Goal: Task Accomplishment & Management: Contribute content

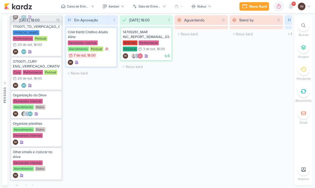
scroll to position [377, 0]
click at [293, 9] on icon at bounding box center [291, 6] width 6 height 6
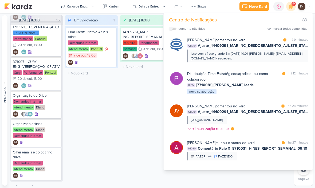
click at [262, 61] on div "Isso com a frase grande Em qua., 8 de out. de 2025 às 10:01, Joney Viana <notif…" at bounding box center [247, 56] width 121 height 13
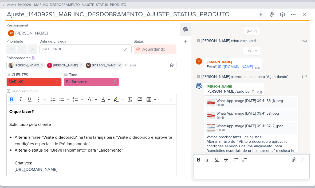
scroll to position [449, 0]
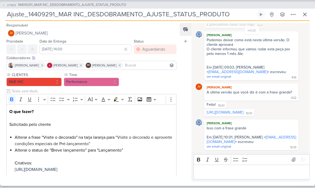
click at [20, 15] on input "Ajuste_14409291_MAR INC_DESDOBRAMENTO_AJUSTE_STATUS_PRODUTO" at bounding box center [130, 15] width 250 height 10
click at [19, 15] on input "Ajuste_14409291_MAR INC_DESDOBRAMENTO_AJUSTE_STATUS_PRODUTO" at bounding box center [130, 15] width 250 height 10
click at [18, 17] on input "Ajuste_14409291_MAR INC_DESDOBRAMENTO_AJUSTE_STATUS_PRODUTO" at bounding box center [130, 15] width 250 height 10
click at [62, 19] on input "Ajuste_14409291_MAR INC_DESDOBRAMENTO_AJUSTE_STATUS_PRODUTO" at bounding box center [130, 15] width 250 height 10
click at [6, 3] on button "CT1673 14409291_MAR INC_DESDOBRAMENTO_AJUSTE_STATUS_PRODUTO" at bounding box center [64, 5] width 124 height 5
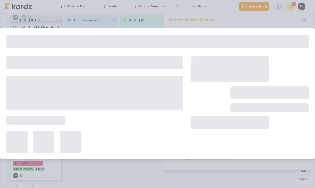
type input "14409291_MAR INC_DESDOBRAMENTO_AJUSTE_STATUS_PRODUTO"
type input "1 de outubro de 2025 às 18:00"
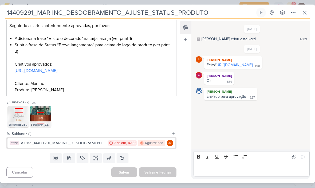
scroll to position [97, 0]
click at [89, 147] on button "CT1710 Ajuste_14409291_MAR INC_DESDOBRAMENTO_AJUSTE_STATUS_PRODUTO 7/10 7 de ou…" at bounding box center [91, 143] width 168 height 10
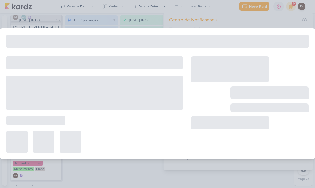
type input "Ajuste_14409291_MAR INC_DESDOBRAMENTO_AJUSTE_STATUS_PRODUTO"
type input "7 de outubro de 2025 às 14:00"
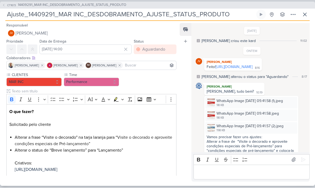
scroll to position [449, 0]
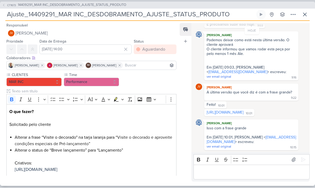
click at [10, 14] on input "Ajuste_14409291_MAR INC_DESDOBRAMENTO_AJUSTE_STATUS_PRODUTO" at bounding box center [130, 15] width 250 height 10
click at [36, 13] on input "Ajuste_14409291_MAR INC_DESDOBRAMENTO_AJUSTE_STATUS_PRODUTO" at bounding box center [130, 15] width 250 height 10
click at [35, 11] on input "Ajuste_14409291_MAR INC_DESDOBRAMENTO_AJUSTE_STATUS_PRODUTO" at bounding box center [130, 15] width 250 height 10
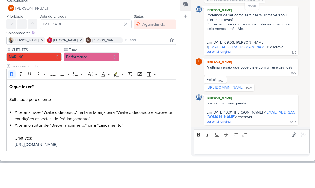
click at [181, 56] on div "Feed Atrelar email Solte o email para atrelar ao kard" at bounding box center [186, 102] width 12 height 158
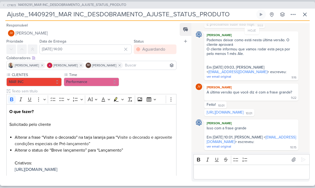
click at [301, 16] on button at bounding box center [305, 15] width 10 height 10
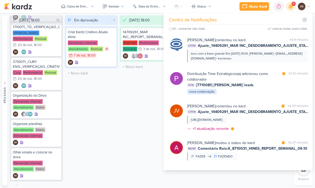
click at [261, 7] on div "Novo Kard" at bounding box center [258, 7] width 18 height 6
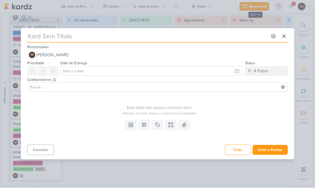
click at [89, 33] on input "text" at bounding box center [147, 37] width 242 height 10
type input "Su"
type input "Subir"
type input "Subir P"
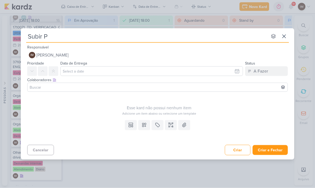
type input "Subir Pe"
type input "Subir Peças"
type input "Subir Peças Ca"
type input "Subir Peças Camp"
type input "Subir Peças Campan"
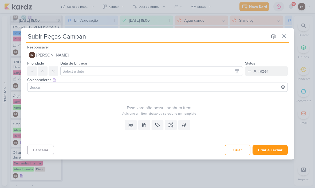
type input "Subir Peças Campanh"
type input "Subir Peças Campanha"
type input "Subir Peças Campanha_"
click at [106, 39] on input "Subir Peças Campanha_" at bounding box center [147, 37] width 242 height 10
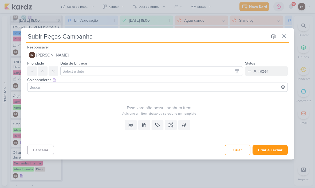
type input "Subir Peças Campanha_ 14409291_MAR INC_DESDOBRAMENTO_AJUSTE_STATUS_PRODUTO"
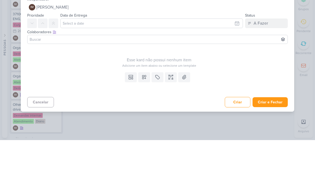
type input "Subir Peças Campanha_ 14409291_MAR INC_DESDOBRAMENTO_AJUSTE_STATUS_PRODUTO"
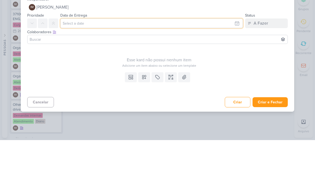
click at [231, 66] on input "text" at bounding box center [151, 71] width 183 height 10
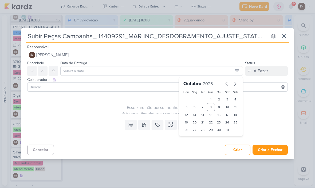
click at [212, 102] on div "1" at bounding box center [211, 99] width 8 height 7
click at [211, 107] on div "8" at bounding box center [211, 107] width 8 height 8
type input "8 de outubro de 2025 às 23:59"
click at [195, 141] on select "00 01 02 03 04 05 06 07 08 09 10 11 12 13 14 15 16 17 18 19 20 21 22 23" at bounding box center [194, 139] width 7 height 6
select select "18"
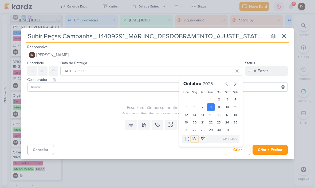
type input "8 de outubro de 2025 às 18:59"
click at [204, 142] on select "00 05 10 15 20 25 30 35 40 45 50 55 59" at bounding box center [203, 139] width 7 height 6
select select "0"
type input "8 de outubro de 2025 às 18:00"
click at [52, 73] on button at bounding box center [54, 71] width 10 height 10
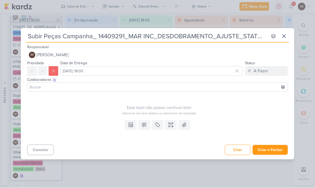
click at [142, 123] on icon at bounding box center [144, 125] width 4 height 4
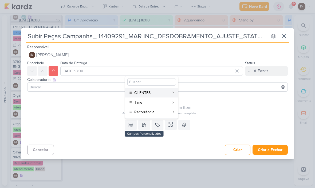
click at [151, 94] on div "CLIENTES" at bounding box center [151, 93] width 35 height 6
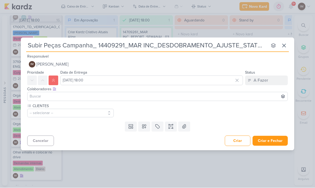
click at [144, 127] on icon at bounding box center [144, 126] width 4 height 4
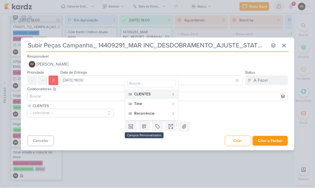
click at [153, 104] on div "Time" at bounding box center [151, 104] width 35 height 6
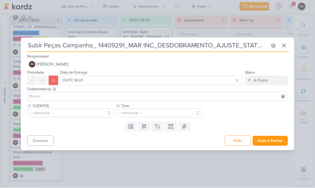
click at [146, 129] on button at bounding box center [144, 127] width 12 height 10
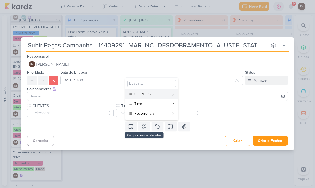
click at [153, 114] on div "Recorrência" at bounding box center [151, 114] width 35 height 6
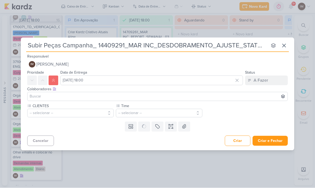
click at [99, 116] on button "-- selecionar --" at bounding box center [70, 113] width 87 height 9
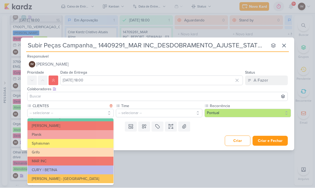
scroll to position [96, 0]
click at [92, 159] on button "MAR INC" at bounding box center [71, 161] width 86 height 9
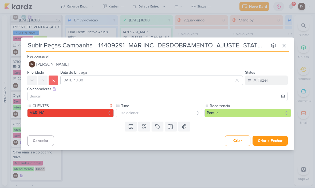
click at [135, 113] on button "-- selecionar --" at bounding box center [159, 113] width 87 height 9
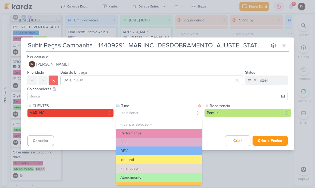
click at [154, 133] on button "Performance" at bounding box center [159, 133] width 86 height 9
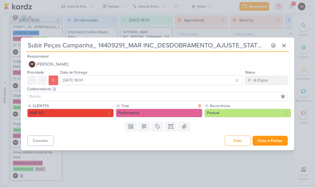
click at [223, 115] on button "Pontual" at bounding box center [248, 113] width 87 height 9
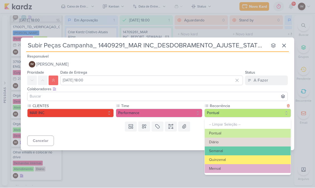
click at [235, 109] on button "Pontual" at bounding box center [248, 113] width 87 height 9
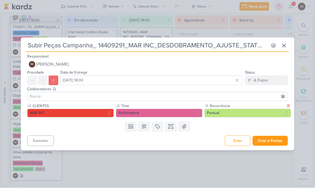
click at [170, 129] on button at bounding box center [171, 127] width 12 height 10
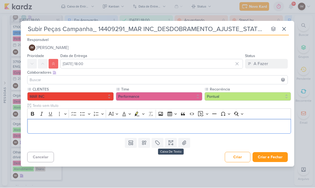
click at [175, 133] on div "Editor editing area: main" at bounding box center [159, 126] width 264 height 15
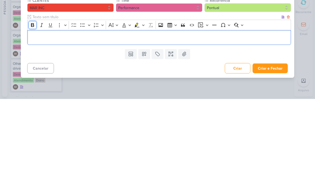
click at [32, 111] on icon "Editor toolbar" at bounding box center [32, 113] width 5 height 5
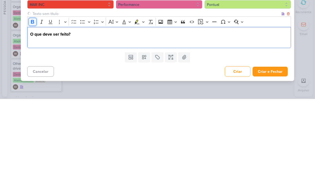
click at [32, 108] on icon "Editor toolbar" at bounding box center [32, 110] width 5 height 5
click at [31, 107] on button "Bold" at bounding box center [33, 111] width 8 height 8
click at [56, 126] on p "Subir hoje" at bounding box center [159, 129] width 258 height 6
click at [33, 107] on button "Bold" at bounding box center [33, 111] width 8 height 8
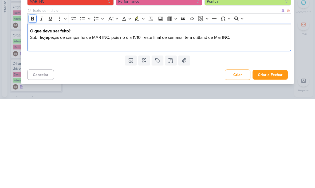
click at [32, 106] on icon "Editor toolbar" at bounding box center [32, 108] width 3 height 4
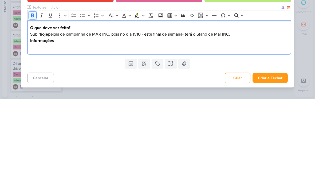
click at [32, 102] on icon "Editor toolbar" at bounding box center [32, 104] width 3 height 4
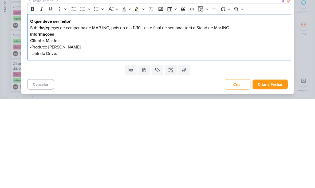
click at [62, 139] on p "-Link do Drive:" at bounding box center [159, 142] width 258 height 6
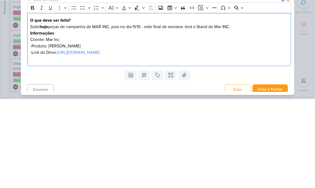
click at [312, 31] on div "Subir Peças Campanha_ 14409291_MAR INC_DESDOBRAMENTO_AJUSTE_STATUS_PRODUTO nenh…" at bounding box center [157, 94] width 315 height 188
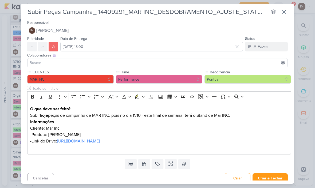
click at [263, 174] on button "Criar e Fechar" at bounding box center [270, 178] width 35 height 10
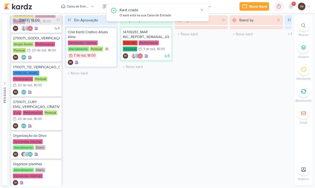
click at [156, 13] on div "O kard está na sua Caixa de Entrada" at bounding box center [159, 15] width 79 height 5
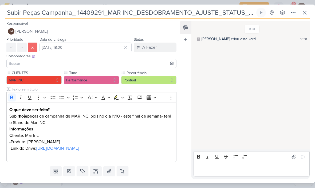
click at [289, 28] on div "HOJE Isabella criou este kard 10:31" at bounding box center [252, 33] width 112 height 17
click at [293, 13] on icon at bounding box center [293, 13] width 6 height 6
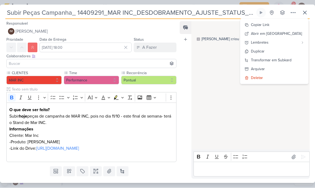
click at [281, 60] on div "Transformar em Subkard" at bounding box center [271, 60] width 41 height 6
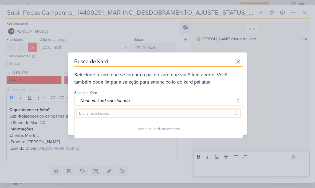
click at [200, 109] on input "text" at bounding box center [159, 113] width 164 height 8
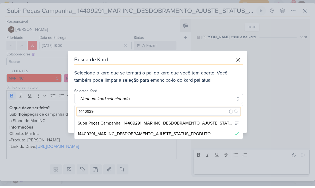
type input "14409291"
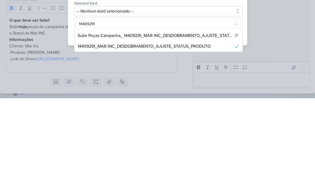
click at [172, 133] on div "14409291_MAR INC_DESDOBRAMENTO_AJUSTE_STATUS_PRODUTO" at bounding box center [144, 136] width 133 height 6
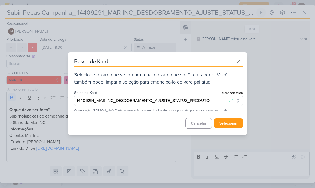
click at [234, 122] on button "selecionar" at bounding box center [228, 123] width 29 height 10
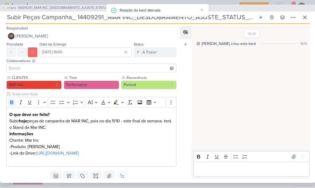
click at [93, 37] on button "IM Isabella Machado Guimarães" at bounding box center [91, 37] width 170 height 10
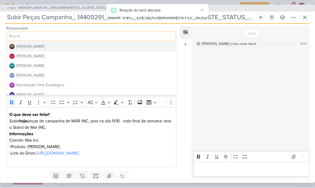
click at [94, 84] on button "Distribuição Time Estratégico" at bounding box center [92, 85] width 170 height 10
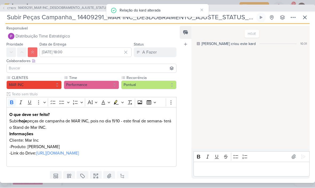
click at [108, 67] on input at bounding box center [92, 68] width 168 height 6
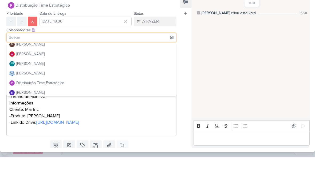
scroll to position [3, 0]
click at [116, 80] on button "[PERSON_NAME]" at bounding box center [92, 85] width 170 height 10
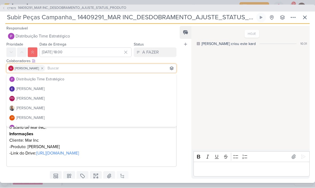
scroll to position [40, 0]
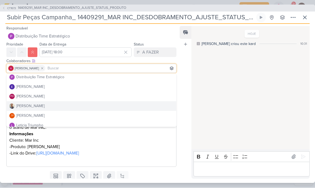
click at [106, 106] on button "[PERSON_NAME]" at bounding box center [92, 106] width 170 height 10
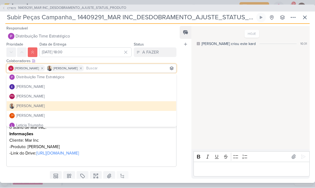
click at [228, 89] on div "HOJE Isabella criou este kard 10:31" at bounding box center [251, 88] width 118 height 123
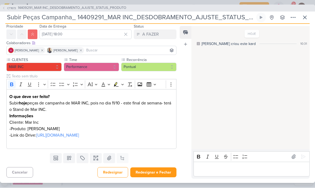
click at [155, 171] on button "Redesignar e Fechar" at bounding box center [153, 172] width 46 height 10
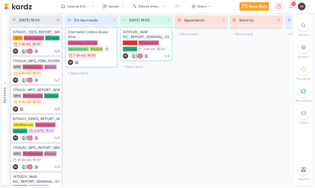
scroll to position [0, 0]
click at [85, 10] on button "Caixa de Entrada" at bounding box center [78, 6] width 40 height 9
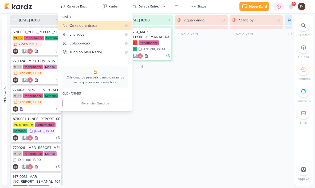
click at [70, 33] on div "Enviados" at bounding box center [95, 35] width 52 height 6
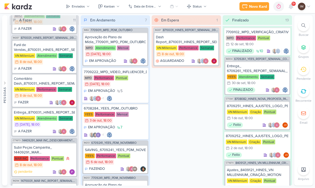
scroll to position [154, 0]
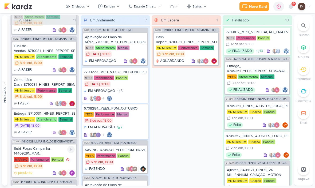
click at [53, 145] on div "Subir Peças Campanha_ 14409291_MAR INC_DESDOBRAMENTO_AJUSTE_STATUS_PRODUTO MAR …" at bounding box center [44, 160] width 64 height 33
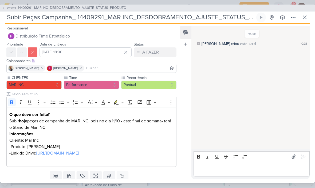
scroll to position [0, 0]
click at [7, 9] on span "CT1673" at bounding box center [11, 8] width 10 height 4
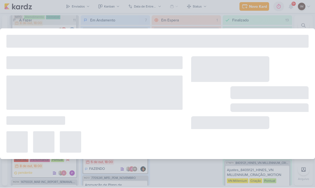
type input "14409291_MAR INC_DESDOBRAMENTO_AJUSTE_STATUS_PRODUTO"
type input "[DATE] 18:00"
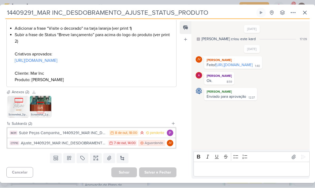
scroll to position [107, 0]
click at [90, 143] on div "Ajuste_14409291_MAR INC_DESDOBRAMENTO_AJUSTE_STATUS_PRODUTO" at bounding box center [63, 143] width 85 height 6
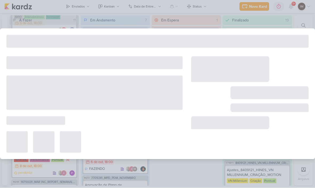
type input "Ajuste_14409291_MAR INC_DESDOBRAMENTO_AJUSTE_STATUS_PRODUTO"
type input "7 de outubro de 2025 às 14:00"
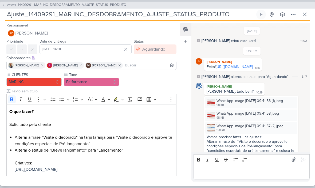
scroll to position [449, 0]
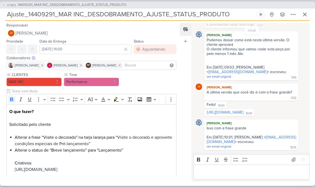
click at [233, 110] on link "https://drive.google.com/drive/folders/1wOLvhMdu3rNKeXt9esSojBA925kWxAjp?usp=sh…" at bounding box center [225, 112] width 37 height 5
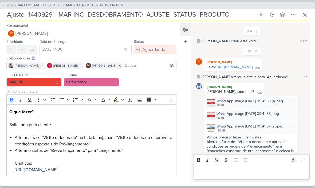
scroll to position [0, 0]
click at [3, 5] on icon at bounding box center [3, 5] width 1 height 2
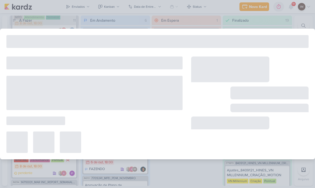
type input "14409291_MAR INC_DESDOBRAMENTO_AJUSTE_STATUS_PRODUTO"
type input "[DATE] 18:00"
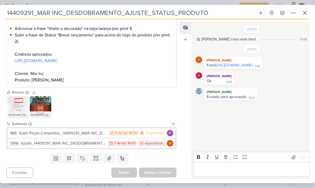
scroll to position [107, 0]
click at [95, 143] on div "Ajuste_14409291_MAR INC_DESDOBRAMENTO_AJUSTE_STATUS_PRODUTO" at bounding box center [63, 143] width 85 height 6
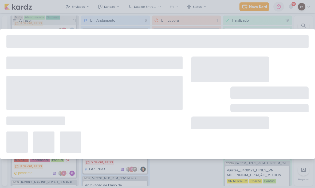
type input "Ajuste_14409291_MAR INC_DESDOBRAMENTO_AJUSTE_STATUS_PRODUTO"
type input "7 de outubro de 2025 às 14:00"
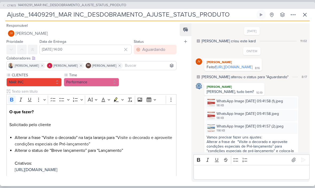
scroll to position [449, 0]
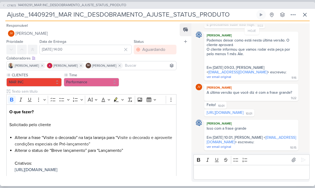
click at [6, 3] on button "CT1673 14409291_MAR INC_DESDOBRAMENTO_AJUSTE_STATUS_PRODUTO" at bounding box center [64, 5] width 124 height 5
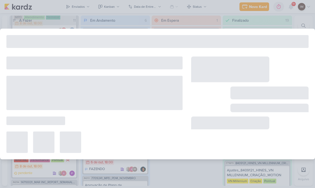
type input "14409291_MAR INC_DESDOBRAMENTO_AJUSTE_STATUS_PRODUTO"
type input "[DATE] 18:00"
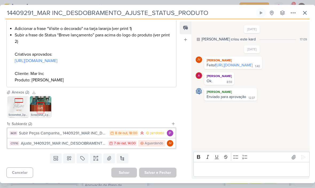
scroll to position [107, 0]
click at [81, 133] on div "Subir Peças Campanha_ 14409291_MAR INC_DESDOBRAMENTO_AJUSTE_STATUS_PRODUTO" at bounding box center [63, 133] width 88 height 6
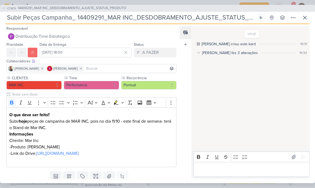
click at [295, 18] on icon at bounding box center [293, 17] width 6 height 6
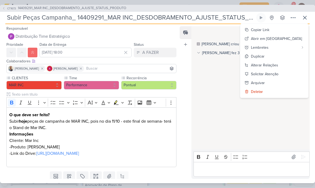
click at [270, 29] on div "Copiar Link" at bounding box center [260, 30] width 18 height 6
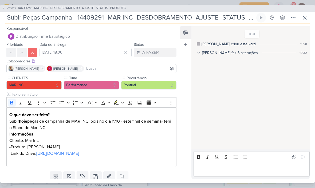
click at [303, 21] on button at bounding box center [305, 18] width 10 height 10
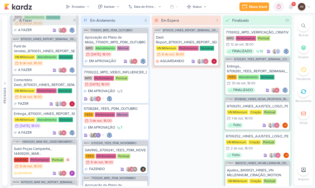
click at [302, 25] on icon at bounding box center [304, 26] width 4 height 4
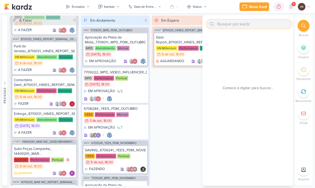
click at [255, 23] on input "text" at bounding box center [249, 24] width 85 height 9
click at [229, 25] on input "text" at bounding box center [249, 24] width 85 height 9
paste input "14709291_MAR INC_CRIAR_PEÇAS_DECORADO"
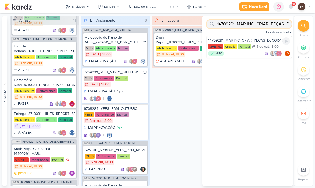
type input "14709291_MAR INC_CRIAR_PEÇAS_DECORADO"
click at [256, 51] on div "Feito JV" at bounding box center [249, 53] width 82 height 5
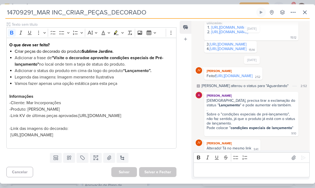
scroll to position [71, 0]
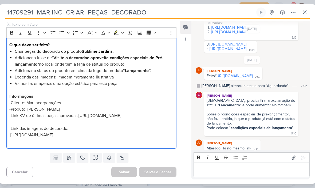
click at [70, 138] on p "https://drive.google.com/drive/folders/1rnaID5z9YqwkhDXwgzcXrL9SKKR0mdxw" at bounding box center [91, 134] width 164 height 6
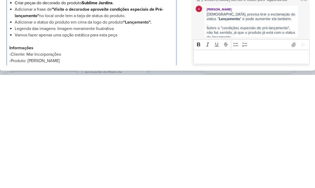
scroll to position [63, 0]
click at [253, 100] on link "https://drive.google.com/drive/folders/1eDq4T-8cZA-auLuUBK3n7Dwz62TxHb9x?usp=sh…" at bounding box center [234, 102] width 37 height 5
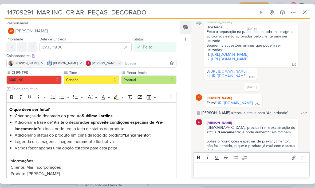
click at [293, 10] on icon at bounding box center [293, 12] width 6 height 6
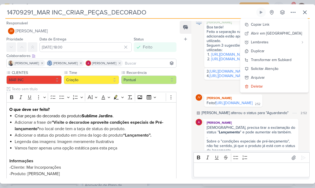
click at [282, 22] on button "Copiar Link" at bounding box center [274, 24] width 68 height 9
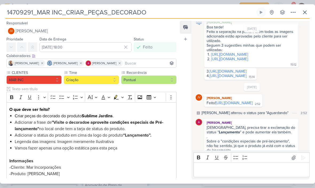
click at [250, 105] on link "https://drive.google.com/drive/folders/1eDq4T-8cZA-auLuUBK3n7Dwz62TxHb9x?usp=sh…" at bounding box center [234, 102] width 37 height 5
click at [23, 14] on input "14709291_MAR INC_CRIAR_PEÇAS_DECORADO" at bounding box center [130, 12] width 250 height 10
click at [19, 11] on input "14709291_MAR INC_CRIAR_PEÇAS_DECORADO" at bounding box center [130, 12] width 250 height 10
click at [20, 11] on input "14709291_MAR INC_CRIAR_PEÇAS_DECORADO" at bounding box center [130, 12] width 250 height 10
click at [21, 14] on input "14709291_MAR INC_CRIAR_PEÇAS_DECORADO" at bounding box center [130, 12] width 250 height 10
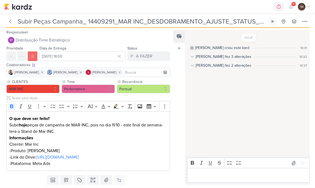
scroll to position [15, 0]
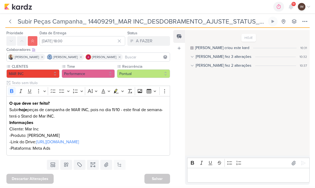
click at [28, 117] on p "Subir hoje peças de campanha de MAR INC, pois no dia 11/10 - este final de sema…" at bounding box center [88, 112] width 158 height 13
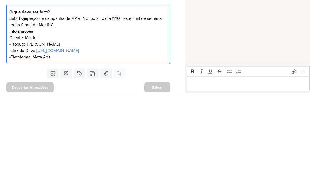
click at [28, 106] on p "Subir hoje peças de campanha de MAR INC, pois no dia 11/10 - este final de sema…" at bounding box center [88, 112] width 158 height 13
click at [28, 119] on p "Informações" at bounding box center [88, 122] width 158 height 6
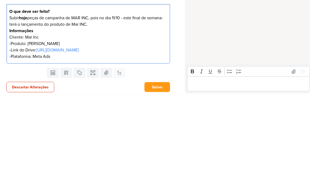
scroll to position [22, 0]
click at [211, 38] on div "HOJE Isabella criou este kard 10:31 Isabella fez 3 alterações 10:32 Isabella de…" at bounding box center [247, 92] width 124 height 125
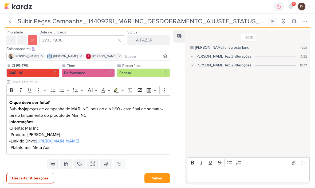
click at [160, 178] on button "Salvar" at bounding box center [158, 178] width 26 height 10
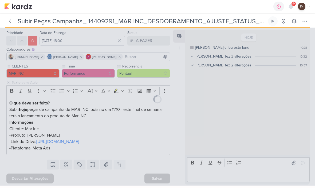
scroll to position [22, 0]
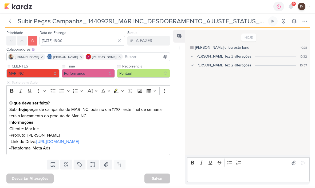
click at [168, 8] on div "0h0m Sessão desligada... Hoje 0h0m Semana 0h0m Mês 0h0m Nenhuma Sessão 00" at bounding box center [157, 6] width 307 height 13
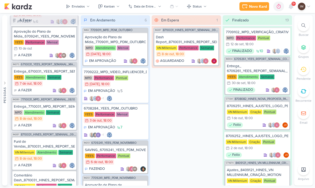
scroll to position [61, 0]
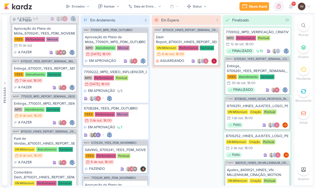
click at [90, 8] on button "Enviados" at bounding box center [78, 6] width 30 height 9
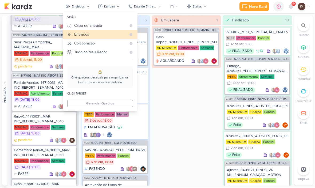
scroll to position [260, 0]
click at [46, 45] on div "Subir Peças Campanha_ 14409291_MAR INC_DESDOBRAMENTO_AJUSTE_STATUS_PRODUTO" at bounding box center [44, 45] width 61 height 10
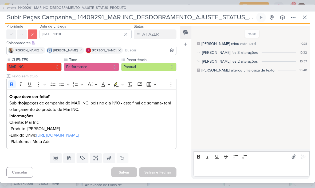
scroll to position [24, 0]
click at [95, 101] on p "Subir hoje peças de campanha de MAR INC, pois no dia 11/10 - este final de sema…" at bounding box center [91, 106] width 164 height 13
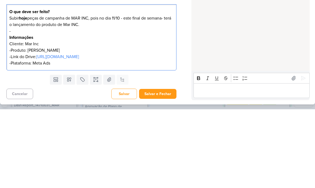
click at [10, 94] on p "Subir hoje peças de campanha de MAR INC, pois no dia 11/10 - este final de sema…" at bounding box center [91, 100] width 164 height 13
click at [24, 106] on p "-" at bounding box center [91, 109] width 164 height 6
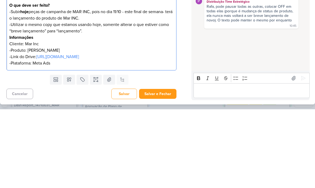
scroll to position [37, 0]
click at [211, 50] on div "HOJE Isabella criou este kard 10:31 Isabella fez 3 alterações 10:32 Isabella de…" at bounding box center [251, 88] width 118 height 123
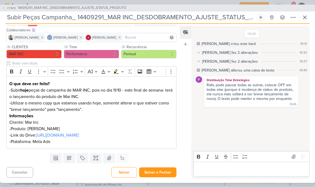
click at [157, 173] on button "Salvar e Fechar" at bounding box center [157, 172] width 37 height 10
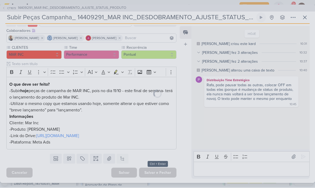
scroll to position [37, 0]
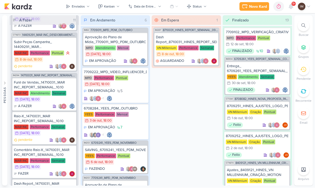
click at [253, 10] on button "Novo Kard" at bounding box center [255, 6] width 30 height 9
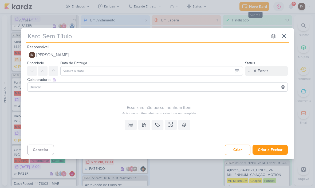
click at [220, 36] on input "text" at bounding box center [147, 37] width 242 height 10
click at [51, 40] on input "text" at bounding box center [147, 37] width 242 height 10
type input "14709291_MAR INC_CRIAR_PEÇAS_DECORADO"
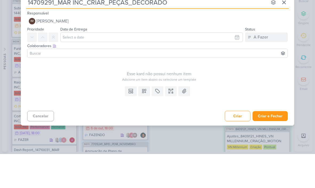
type input "14709291_MAR INC_CRIAR_PEÇAS_DECORADO"
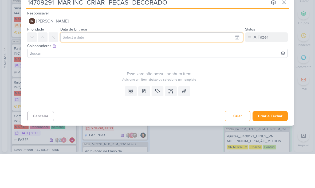
click at [226, 66] on input "text" at bounding box center [151, 71] width 183 height 10
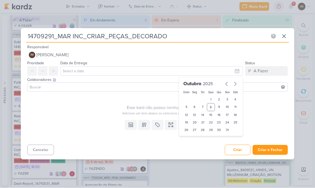
click at [211, 107] on div "8" at bounding box center [211, 107] width 8 height 8
type input "8 de outubro de 2025 às 23:59"
click at [56, 68] on button at bounding box center [54, 71] width 10 height 10
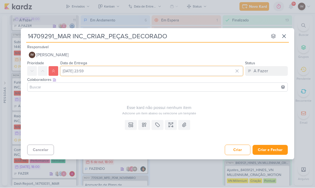
click at [161, 73] on input "8 de outubro de 2025 às 23:59" at bounding box center [151, 71] width 183 height 10
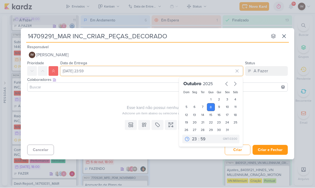
click at [153, 67] on input "8 de outubro de 2025 às 23:59" at bounding box center [151, 71] width 183 height 10
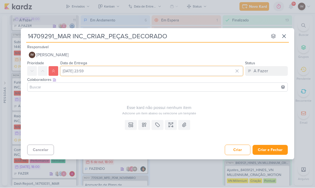
click at [133, 73] on input "8 de outubro de 2025 às 23:59" at bounding box center [151, 71] width 183 height 10
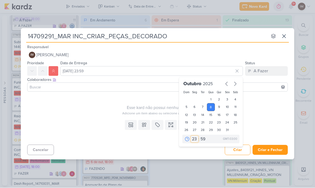
click at [195, 140] on select "00 01 02 03 04 05 06 07 08 09 10 11 12 13 14 15 16 17 18 19 20 21 22 23" at bounding box center [194, 139] width 7 height 6
select select "18"
type input "8 de outubro de 2025 às 18:59"
click at [204, 141] on select "00 05 10 15 20 25 30 35 40 45 50 55 59" at bounding box center [203, 139] width 7 height 6
select select "0"
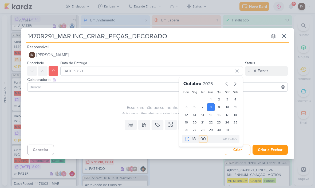
type input "8 de outubro de 2025 às 18:00"
click at [27, 36] on input "14709291_MAR INC_CRIAR_PEÇAS_DECORADO" at bounding box center [147, 37] width 242 height 10
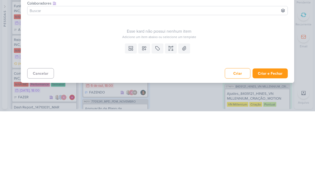
type input "Ajustes Peça Decorado_14709291_MAR INC_CRIAR_PEÇAS_DECORADO"
click at [146, 122] on icon at bounding box center [144, 124] width 5 height 5
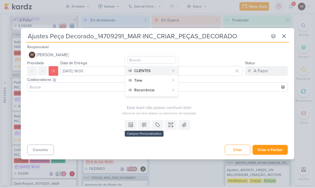
click at [163, 71] on div "CLIENTES" at bounding box center [151, 71] width 35 height 6
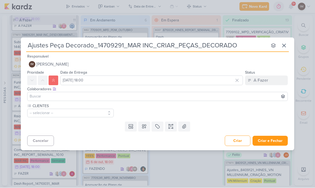
click at [145, 125] on icon at bounding box center [144, 126] width 4 height 4
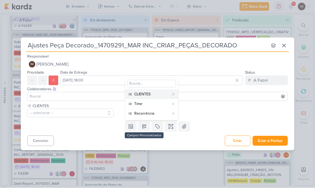
click at [156, 102] on div "Time" at bounding box center [151, 104] width 35 height 6
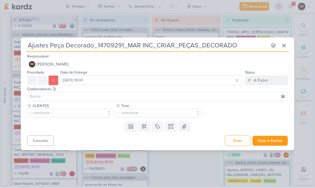
click at [146, 124] on icon at bounding box center [144, 126] width 5 height 5
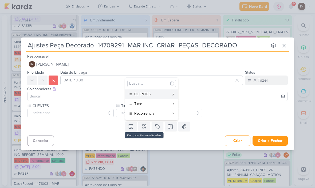
click at [153, 111] on div "Recorrência" at bounding box center [151, 114] width 35 height 6
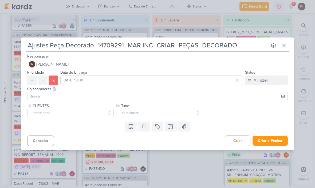
click at [95, 117] on button "-- selecionar --" at bounding box center [70, 113] width 87 height 9
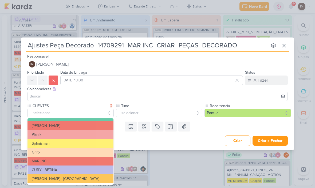
scroll to position [96, 0]
click at [92, 160] on button "MAR INC" at bounding box center [71, 161] width 86 height 9
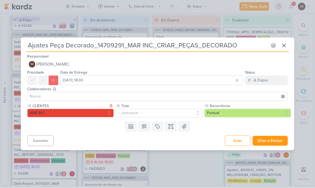
click at [144, 110] on button "-- selecionar --" at bounding box center [159, 113] width 87 height 9
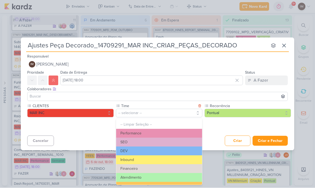
click at [162, 132] on button "Performance" at bounding box center [159, 133] width 86 height 9
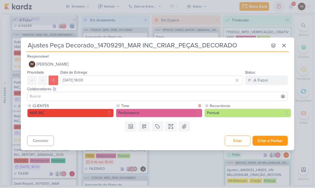
click at [173, 127] on icon at bounding box center [173, 126] width 0 height 3
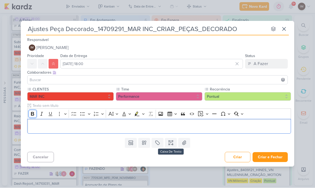
click at [31, 113] on icon "Editor toolbar" at bounding box center [32, 114] width 3 height 4
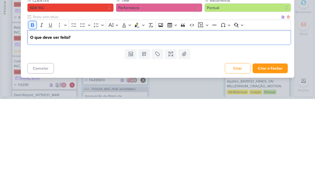
click at [31, 112] on icon "Editor toolbar" at bounding box center [32, 114] width 3 height 4
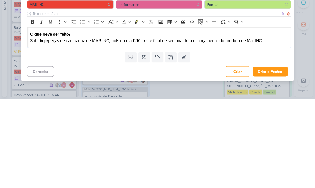
click at [32, 126] on p "Subir hoje peças de campanha de MAR INC, pois no dia 11/10 - este final de sema…" at bounding box center [159, 129] width 258 height 6
click at [34, 126] on p "Subir hoje peças de campanha de MAR INC, pois no dia 11/10 - este final de sema…" at bounding box center [159, 129] width 258 height 6
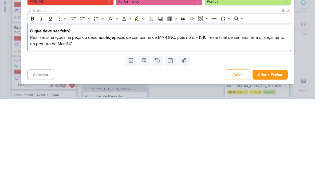
click at [87, 123] on p "Realizar alterações na peça do decorado hoje peças de campanha de MAR INC, pois…" at bounding box center [159, 129] width 258 height 13
click at [107, 123] on p "Realizar alterações na peças de decorado hoje peças de campanha de MAR INC, poi…" at bounding box center [159, 129] width 258 height 13
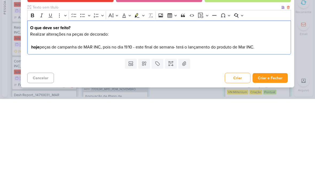
click at [33, 126] on p "Editor editing area: main" at bounding box center [159, 129] width 258 height 6
click at [113, 120] on p "Realizar alterações na peças de decorado:" at bounding box center [159, 123] width 258 height 6
click at [127, 133] on p "hoje peças de campanha de MAR INC, pois no dia 11/10 - este final de semana- te…" at bounding box center [159, 136] width 258 height 6
click at [153, 120] on p "Realizar alterações na peças de decorado de Sublime Jardins" at bounding box center [159, 123] width 258 height 6
click at [131, 133] on p "hoje peças de campanha de MAR INC, pois no dia 11/10 - este final de semana- te…" at bounding box center [159, 136] width 258 height 6
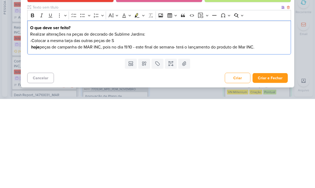
click at [123, 126] on p "-Colocar a mesma tarja das outras peças de S" at bounding box center [159, 129] width 258 height 6
click at [180, 126] on p "-Colocar a mesma tarja das outras peças de Sublime e colocar a mesma frase:" at bounding box center [159, 129] width 258 height 6
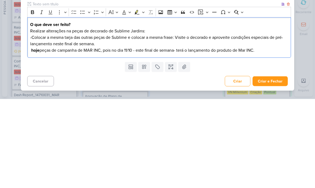
click at [176, 123] on p "-Colocar a mesma tarja das outras peças de Sublime e colocar a mesma frase: Vis…" at bounding box center [159, 129] width 258 height 13
click at [178, 123] on p "-Colocar a mesma tarja das outras peças de Sublime e colocar a mesma frase: Vis…" at bounding box center [159, 129] width 258 height 13
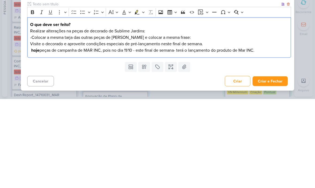
click at [214, 129] on p "Visite o decorado e aproveite condições especiais de pré-lançamento neste final…" at bounding box center [159, 132] width 258 height 6
click at [32, 136] on strong "hoje" at bounding box center [35, 138] width 8 height 5
click at [32, 97] on button "Bold" at bounding box center [33, 101] width 8 height 8
click at [34, 136] on strong "hoje" at bounding box center [34, 138] width 8 height 5
click at [33, 99] on icon "Editor toolbar" at bounding box center [32, 101] width 3 height 4
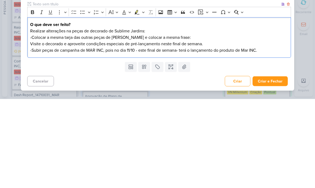
click at [38, 136] on p "⁠⁠⁠⁠⁠⁠⁠-Subir peças de campanha de MAR INC, pois no dia 11/10 - este final de s…" at bounding box center [159, 139] width 258 height 6
click at [52, 136] on p "⁠⁠⁠⁠⁠⁠⁠-Subir hoje peças de campanha de MAR INC, pois no dia 11/10 - este final…" at bounding box center [159, 139] width 258 height 6
click at [61, 136] on p "-Subir hoje as peças de campanha de MAR INC, pois no dia 11/10 - este final de …" at bounding box center [159, 139] width 258 height 6
click at [67, 136] on p "-Subir hoje as peças de campanha de MAR INC, pois no dia 11/10 - este final de …" at bounding box center [159, 139] width 258 height 6
click at [73, 136] on p "-Subir hoje as peças de campanha de MAR INC, pois no dia 11/10 - este final de …" at bounding box center [159, 139] width 258 height 6
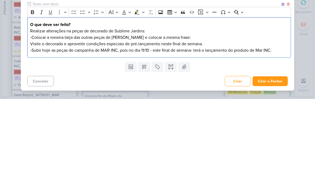
click at [77, 136] on p "-Subir hoje as peças de campanha de MAR INC, pois no dia 11/10 - este final de …" at bounding box center [159, 139] width 258 height 6
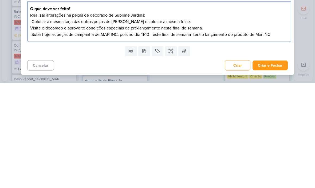
click at [281, 129] on p "Visite o decorado e aproveite condições especiais de pré-lançamento neste final…" at bounding box center [159, 132] width 258 height 6
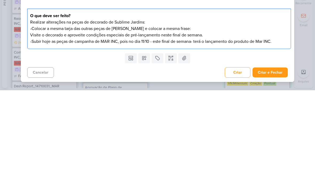
click at [36, 129] on p "Visite o decorado e aproveite condições especiais de pré-lançamento neste final…" at bounding box center [159, 132] width 258 height 6
click at [38, 129] on p "Visite o decorado e aproveite condições especiais de pré-lançamento neste final…" at bounding box center [159, 132] width 258 height 6
click at [37, 129] on p "Visite o decorado e aproveite condições especiais de pré-lançamento neste final…" at bounding box center [159, 132] width 258 height 6
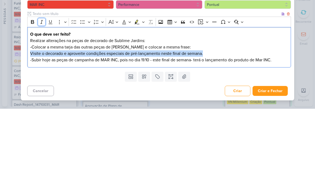
click at [44, 98] on icon "Editor toolbar" at bounding box center [41, 100] width 5 height 5
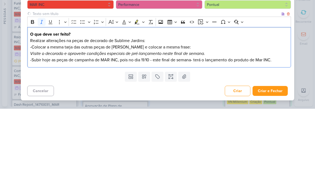
click at [225, 123] on p "-Colocar a mesma tarja das outras peças de Sublime e colocar a mesma frase:" at bounding box center [159, 126] width 258 height 6
click at [222, 129] on p "Visite o decorado e aproveite condições especiais de pré-lançamento neste final…" at bounding box center [159, 132] width 258 height 6
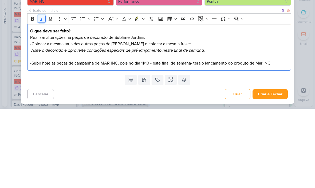
click at [39, 95] on icon "Editor toolbar" at bounding box center [41, 97] width 5 height 5
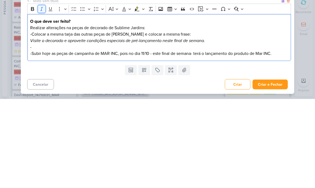
click at [42, 95] on icon "Editor toolbar" at bounding box center [41, 97] width 5 height 5
click at [44, 94] on button "Italic" at bounding box center [42, 98] width 8 height 8
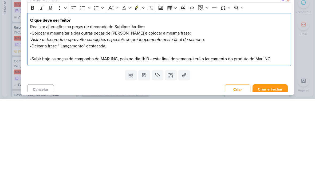
click at [282, 144] on p "-Subir hoje as peças de campanha de MAR INC, pois no dia 11/10 - este final de …" at bounding box center [159, 147] width 258 height 6
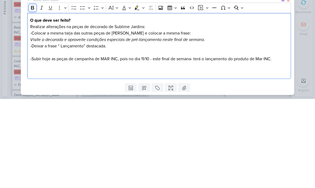
click at [31, 94] on icon "Editor toolbar" at bounding box center [32, 96] width 5 height 5
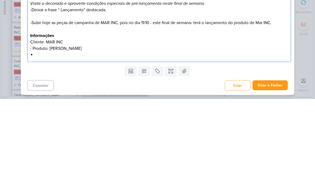
scroll to position [36, 0]
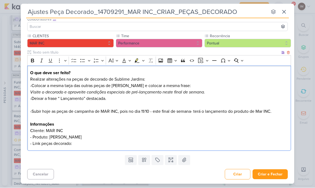
click at [80, 144] on p "- Link peças decorado:" at bounding box center [159, 143] width 258 height 6
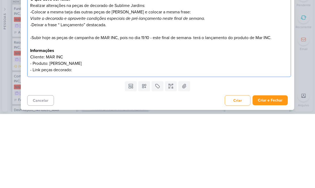
click at [80, 140] on p "- Link peças decorado:" at bounding box center [159, 143] width 258 height 6
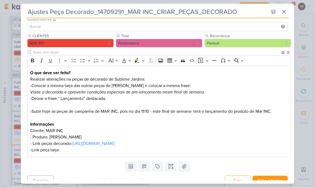
click at [90, 152] on p "-Link peça tarja:" at bounding box center [159, 150] width 258 height 6
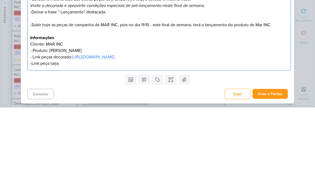
scroll to position [42, 0]
click at [307, 40] on div "Ajustes Peça Decorado_14709291_MAR INC_CRIAR_PEÇAS_DECORADO nenhum grupo dispon…" at bounding box center [157, 94] width 315 height 188
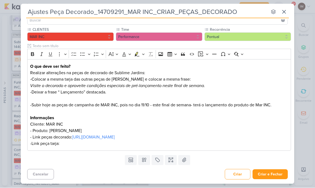
click at [281, 174] on button "Criar e Fechar" at bounding box center [270, 174] width 35 height 10
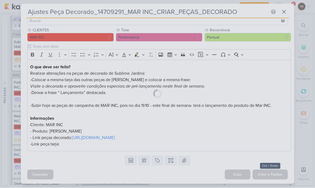
scroll to position [42, 0]
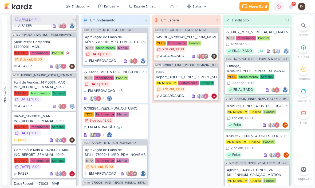
click at [85, 7] on button "Enviados" at bounding box center [78, 6] width 30 height 9
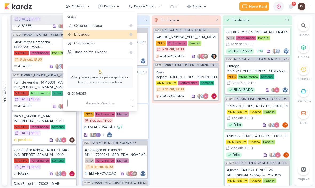
click at [90, 25] on div "Caixa de Entrada" at bounding box center [100, 26] width 52 height 6
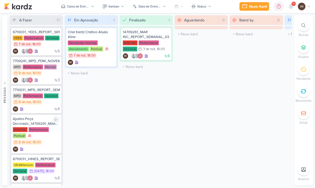
click at [49, 149] on div "IM" at bounding box center [36, 148] width 47 height 5
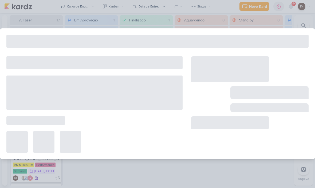
type input "Ajustes Peça Decorado_14709291_MAR INC_CRIAR_PEÇAS_DECORADO"
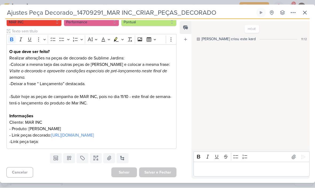
scroll to position [64, 0]
click at [58, 141] on p "-Link peça tarja:" at bounding box center [91, 141] width 164 height 6
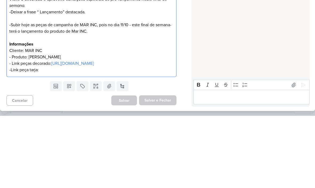
click at [51, 138] on p "-Link peça tarja:" at bounding box center [91, 141] width 164 height 6
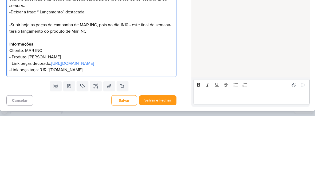
scroll to position [77, 0]
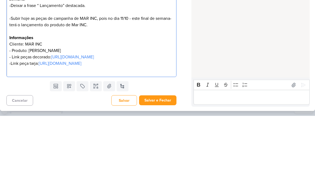
click at [264, 46] on div "HOJE Isabella criou este kard 11:12" at bounding box center [251, 85] width 118 height 127
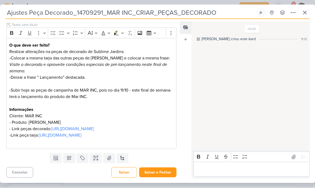
click at [292, 11] on icon at bounding box center [293, 13] width 6 height 6
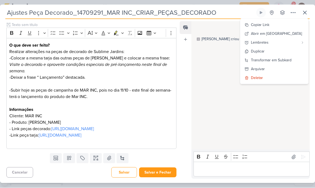
click at [280, 61] on div "Transformar em Subkard" at bounding box center [271, 60] width 41 height 6
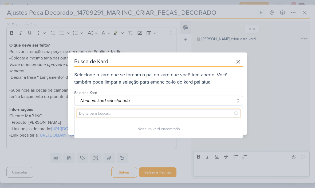
click at [196, 110] on input "text" at bounding box center [159, 113] width 164 height 8
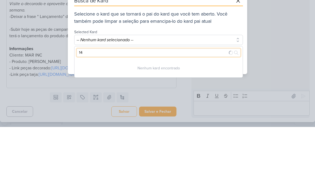
type input "147"
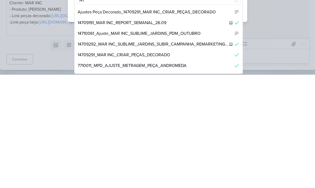
click at [198, 162] on div "14709291_MAR INC_CRIAR_PEÇAS_DECORADO" at bounding box center [159, 167] width 168 height 11
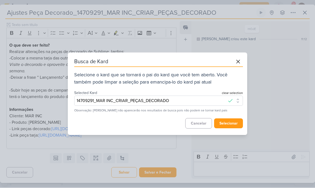
click at [231, 122] on button "selecionar" at bounding box center [228, 123] width 29 height 10
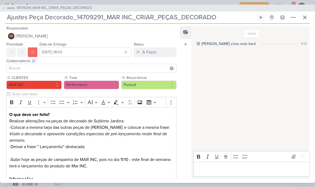
click at [130, 33] on button "IM Isabella Machado Guimarães" at bounding box center [91, 37] width 170 height 10
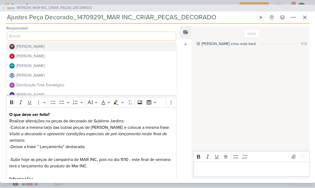
click at [114, 85] on button "Distribuição Time Estratégico" at bounding box center [92, 85] width 170 height 10
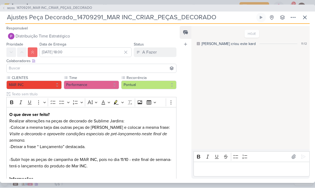
click at [122, 65] on input at bounding box center [92, 68] width 168 height 6
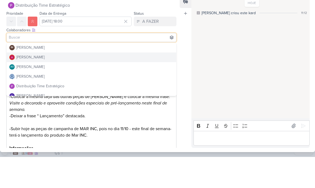
click at [115, 83] on button "[PERSON_NAME]" at bounding box center [92, 88] width 170 height 10
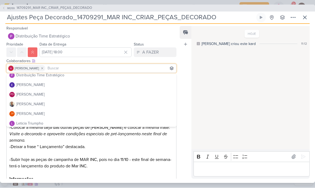
scroll to position [46, 0]
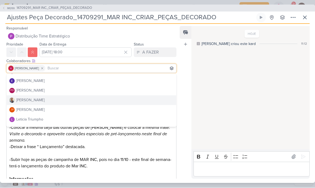
click at [109, 102] on button "[PERSON_NAME]" at bounding box center [92, 100] width 170 height 10
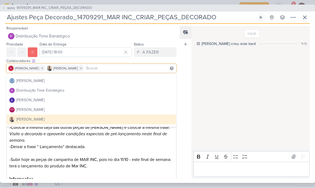
scroll to position [26, 0]
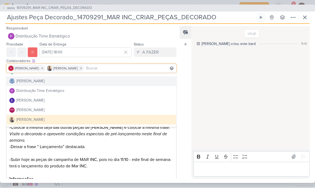
click at [139, 80] on button "[PERSON_NAME]" at bounding box center [92, 81] width 170 height 10
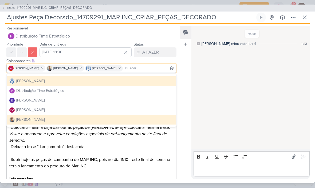
click at [214, 71] on div "HOJE Isabella criou este kard 11:12" at bounding box center [251, 88] width 118 height 123
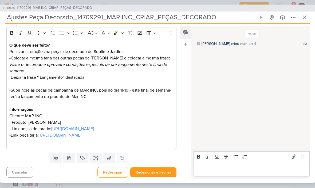
scroll to position [88, 0]
click at [25, 87] on p "-Subir hoje as peças de campanha de MAR INC, pois no dia 11/10 - este final de …" at bounding box center [91, 93] width 164 height 13
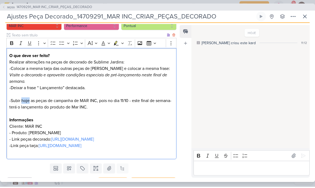
scroll to position [49, 0]
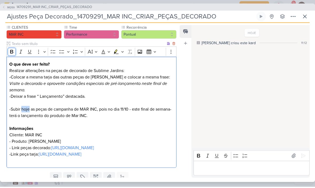
click at [9, 51] on icon "Editor toolbar" at bounding box center [11, 52] width 5 height 5
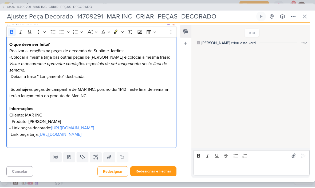
scroll to position [88, 0]
click at [215, 55] on div "HOJE Isabella criou este kard 11:12" at bounding box center [251, 88] width 118 height 123
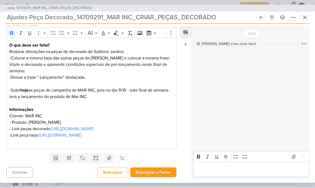
click at [85, 141] on p "Editor editing area: main" at bounding box center [91, 141] width 164 height 6
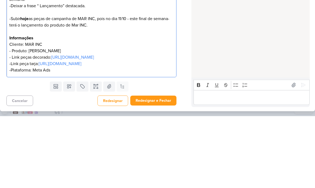
click at [221, 54] on div "HOJE Isabella criou este kard 11:12" at bounding box center [251, 88] width 118 height 123
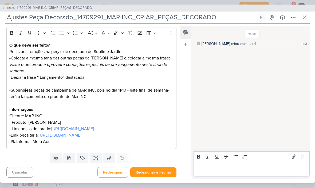
click at [153, 173] on button "Redesignar e Fechar" at bounding box center [153, 172] width 46 height 10
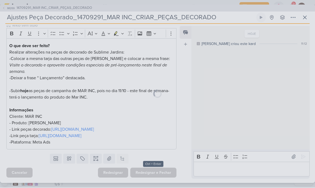
scroll to position [88, 0]
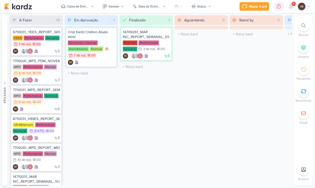
click at [91, 5] on button "Caixa de Entrada" at bounding box center [78, 6] width 40 height 9
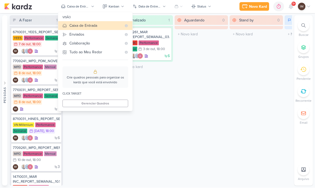
click at [109, 35] on div "Enviados" at bounding box center [95, 35] width 52 height 6
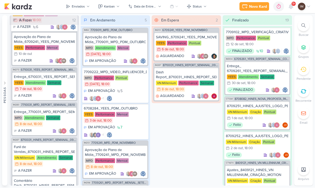
scroll to position [53, 0]
click at [275, 11] on div "0h0m Sessão desligada... Hoje 0h0m Semana 0h0m Mês 0h0m Nenhuma Sessão" at bounding box center [279, 7] width 11 height 10
click at [278, 7] on icon at bounding box center [278, 6] width 5 height 5
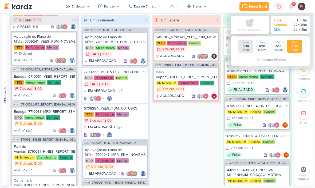
click at [86, 9] on button "Enviados" at bounding box center [78, 6] width 30 height 9
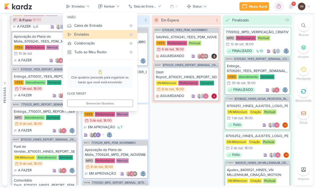
click at [98, 22] on button "Caixa de Entrada" at bounding box center [100, 25] width 74 height 9
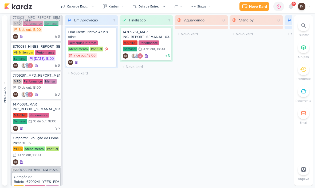
scroll to position [76, 0]
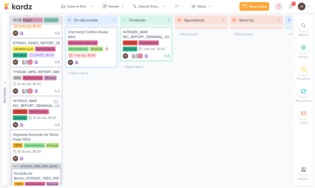
click at [56, 103] on icon at bounding box center [56, 102] width 4 height 4
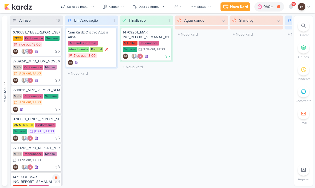
scroll to position [-1, 0]
click at [86, 8] on div "Caixa de Entrada" at bounding box center [78, 6] width 22 height 5
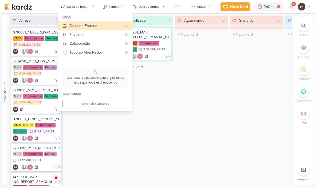
click at [89, 37] on div "Enviados" at bounding box center [95, 35] width 52 height 6
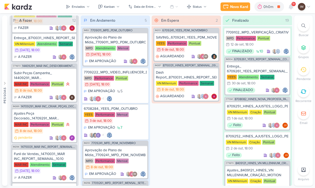
scroll to position [224, 0]
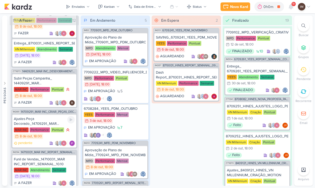
click at [55, 121] on div "Ajustes Peça Decorado_14709291_MAR INC_CRIAR_PEÇAS_DECORADO" at bounding box center [44, 121] width 61 height 10
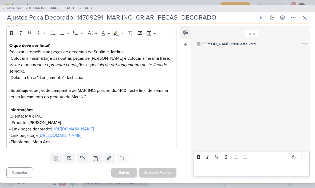
click at [291, 18] on icon at bounding box center [293, 17] width 6 height 6
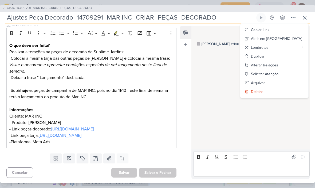
click at [298, 30] on button "Copiar Link" at bounding box center [274, 29] width 68 height 9
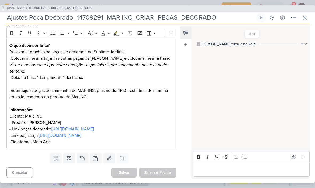
scroll to position [0, 0]
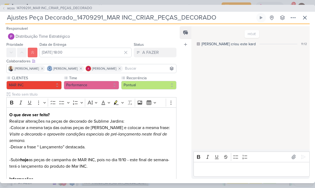
click at [303, 19] on icon at bounding box center [304, 17] width 3 height 3
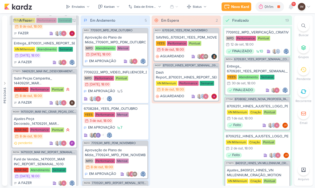
click at [80, 4] on div "Enviados" at bounding box center [78, 6] width 13 height 5
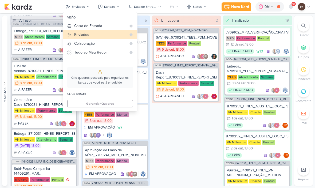
scroll to position [135, 0]
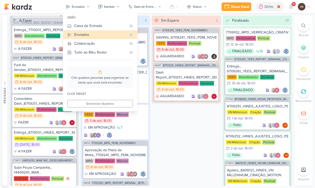
click at [35, 63] on div "Funil de Vendas_8710031_HINES_REPORT_SEMANAL_09.10" at bounding box center [44, 68] width 61 height 10
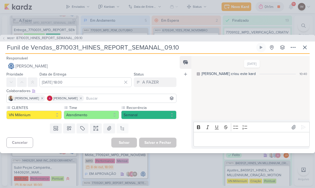
click at [127, 60] on div "Responsável Caroline Traven De Andrade Nenhum contato encontrado create new con…" at bounding box center [89, 63] width 179 height 16
click at [112, 68] on button "[PERSON_NAME]" at bounding box center [91, 66] width 170 height 10
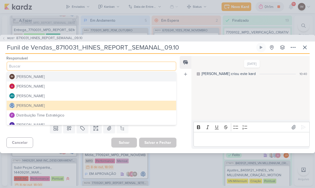
click at [101, 75] on button "IM Isabella Machado Guimarães" at bounding box center [92, 77] width 170 height 10
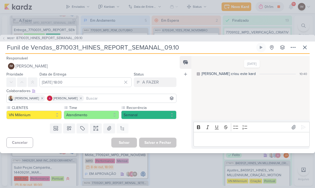
click at [100, 99] on input at bounding box center [130, 98] width 90 height 6
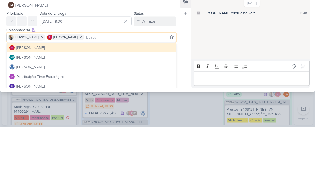
scroll to position [12, 0]
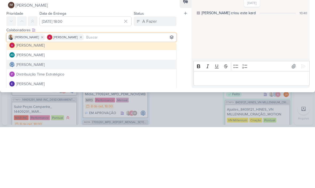
click at [134, 120] on button "[PERSON_NAME]" at bounding box center [92, 125] width 170 height 10
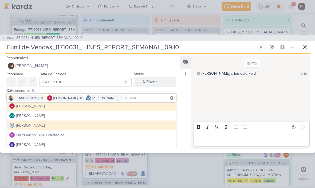
click at [225, 103] on div "3/10/25 Isabella criou este kard 10:40" at bounding box center [251, 87] width 118 height 63
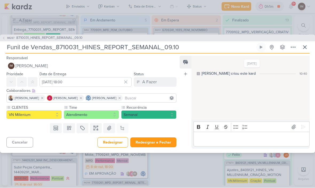
click at [210, 136] on p "Editor editing area: main" at bounding box center [251, 139] width 111 height 6
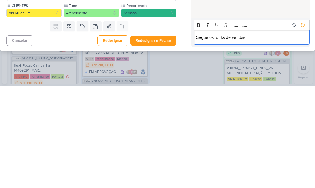
click at [302, 124] on icon at bounding box center [303, 126] width 5 height 5
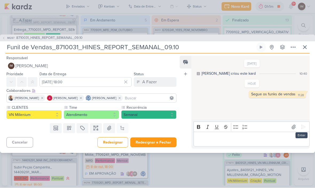
click at [291, 127] on button at bounding box center [294, 127] width 9 height 9
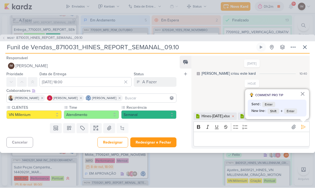
click at [301, 124] on icon at bounding box center [303, 126] width 5 height 5
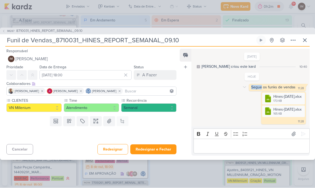
click at [299, 87] on div "11:28" at bounding box center [301, 88] width 6 height 4
click at [243, 88] on icon at bounding box center [245, 87] width 4 height 4
click at [253, 95] on div "Deletar" at bounding box center [258, 97] width 12 height 6
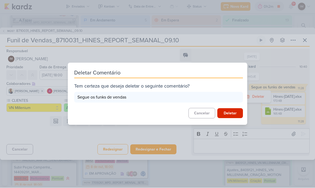
click at [233, 112] on button "Deletar" at bounding box center [230, 113] width 26 height 10
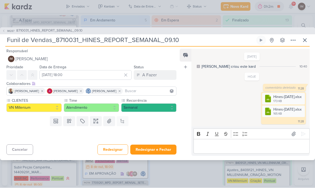
click at [253, 137] on div "Bold Italic Underline Strikethrough Bulleted List Numbered List" at bounding box center [252, 134] width 114 height 10
click at [262, 146] on p "Editor editing area: main" at bounding box center [251, 146] width 111 height 6
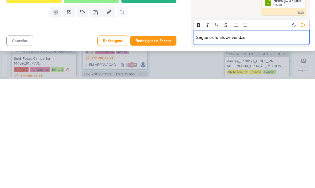
click at [301, 131] on icon at bounding box center [303, 133] width 5 height 5
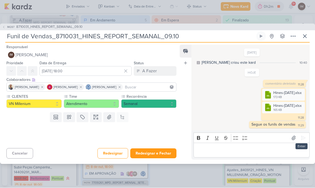
click at [162, 70] on button "A Fazer" at bounding box center [155, 71] width 43 height 10
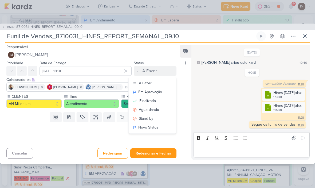
click at [159, 100] on button "Finalizado" at bounding box center [153, 100] width 48 height 9
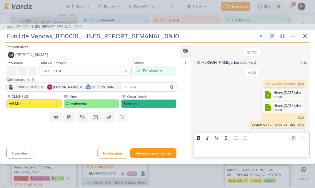
click at [156, 151] on button "Redesignar e Fechar" at bounding box center [153, 153] width 46 height 10
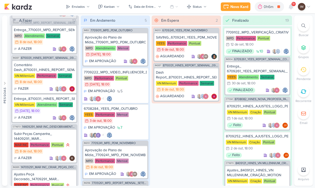
click at [293, 5] on span "9+" at bounding box center [294, 4] width 3 height 4
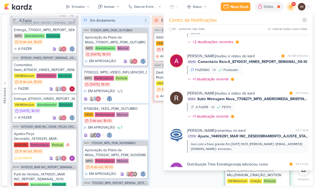
scroll to position [129, 0]
click at [271, 112] on div "Rafael Dornelles mudou o status do kard marcar como lida há 1 hora IM304 Subir …" at bounding box center [247, 105] width 121 height 31
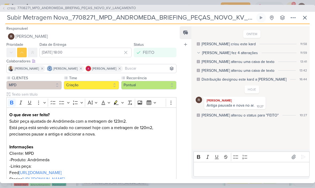
click at [9, 9] on span "CT1512" at bounding box center [11, 8] width 10 height 4
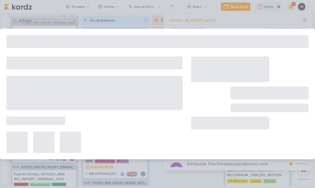
type input "7708271_MPD_ANDROMEDA_BRIEFING_PEÇAS_NOVO_KV_LANÇAMENTO"
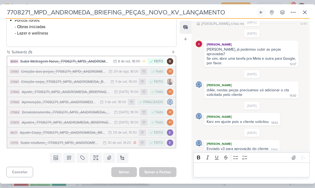
scroll to position [196, 0]
click at [306, 13] on icon at bounding box center [304, 12] width 3 height 3
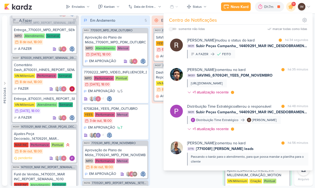
scroll to position [0, 0]
click at [267, 57] on div "Rafael Dornelles mudou o status do kard marcar como lida há 34 segundos IM311 S…" at bounding box center [247, 47] width 121 height 21
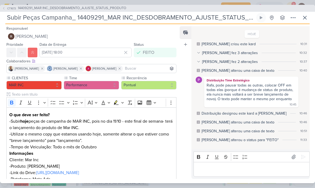
click at [4, 10] on button "CT1673 14409291_MAR INC_DESDOBRAMENTO_AJUSTE_STATUS_PRODUTO" at bounding box center [64, 8] width 124 height 5
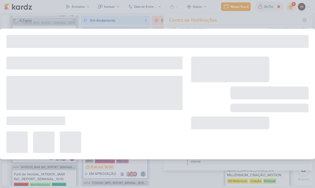
type input "14409291_MAR INC_DESDOBRAMENTO_AJUSTE_STATUS_PRODUTO"
type input "[DATE] 18:00"
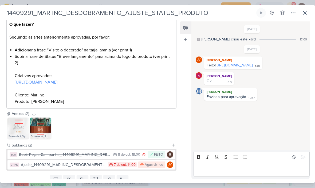
scroll to position [86, 0]
click at [305, 17] on button at bounding box center [305, 13] width 10 height 10
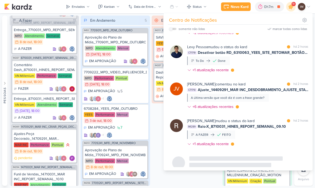
scroll to position [380, 0]
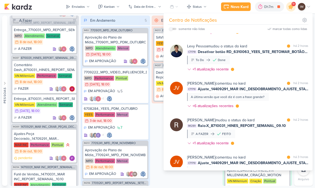
click at [274, 73] on div "Levy Pessoa mudou o status do kard marcar como lida há 2 horas CT1719 Desativar…" at bounding box center [247, 58] width 121 height 31
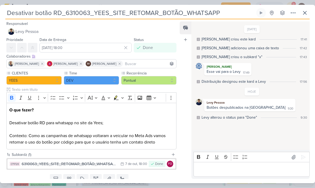
scroll to position [0, 0]
click at [307, 13] on icon at bounding box center [305, 13] width 6 height 6
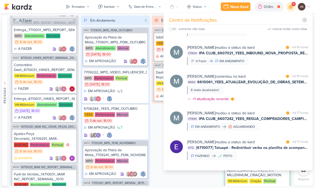
scroll to position [993, 0]
click at [269, 36] on div "Mariana Amorim mudou o status do kard marcar como lida há 16 horas IM303 661006…" at bounding box center [247, 25] width 121 height 21
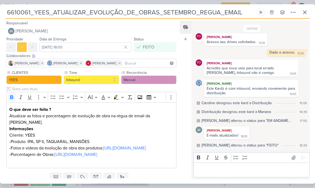
scroll to position [0, 0]
click at [18, 12] on input "6610061_YEES_ATUALIZAR_EVOLUÇÃO_DE_OBRAS_SETEMBRO_REGUA_EMAIL" at bounding box center [130, 12] width 250 height 10
click at [21, 10] on input "6610061_YEES_ATUALIZAR_EVOLUÇÃO_DE_OBRAS_SETEMBRO_REGUA_EMAIL" at bounding box center [130, 12] width 250 height 10
click at [21, 11] on input "6610061_YEES_ATUALIZAR_EVOLUÇÃO_DE_OBRAS_SETEMBRO_REGUA_EMAIL" at bounding box center [130, 12] width 250 height 10
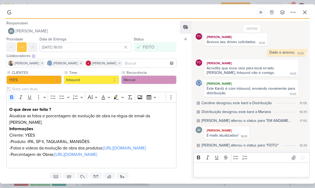
type input "G"
click at [303, 12] on icon at bounding box center [305, 12] width 6 height 6
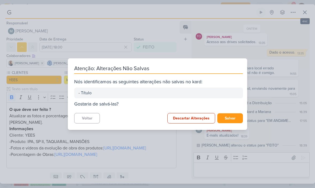
click at [192, 115] on button "Descartar Alterações" at bounding box center [192, 118] width 48 height 10
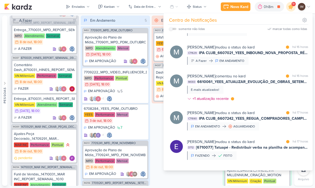
click at [291, 8] on icon at bounding box center [291, 6] width 6 height 6
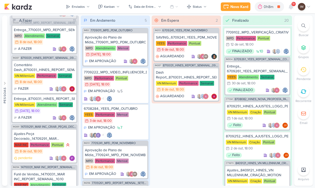
click at [79, 5] on div "Enviados" at bounding box center [78, 6] width 13 height 5
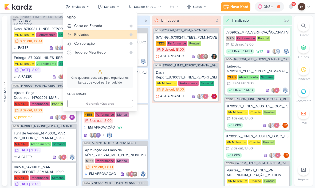
scroll to position [177, 0]
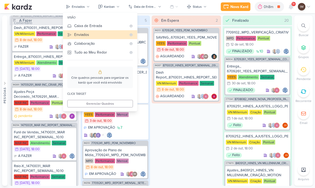
click at [48, 93] on div "Ajustes Peça Decorado_14709291_MAR INC_CRIAR_PEÇAS_DECORADO" at bounding box center [44, 94] width 61 height 10
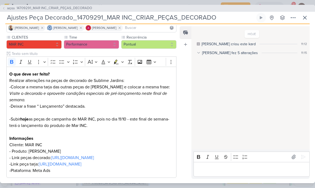
scroll to position [41, 0]
click at [162, 88] on p "-Colocar a mesma tarja das outras peças de Sublime e colocar a mesma frase:" at bounding box center [91, 86] width 164 height 6
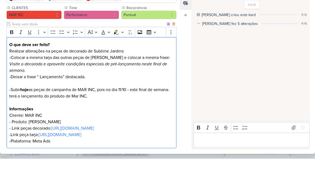
click at [197, 51] on icon at bounding box center [199, 53] width 4 height 4
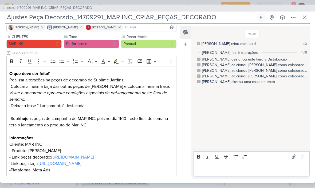
click at [197, 50] on div "Isabella fez 5 alterações 11:15" at bounding box center [252, 53] width 110 height 6
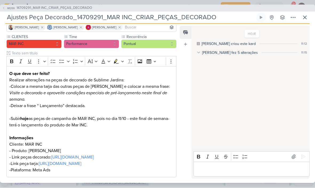
click at [197, 53] on icon at bounding box center [199, 53] width 4 height 4
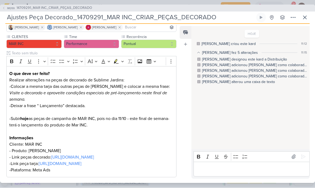
click at [198, 53] on icon at bounding box center [199, 53] width 4 height 4
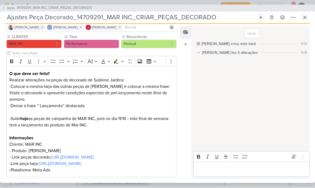
click at [200, 53] on icon at bounding box center [199, 53] width 4 height 4
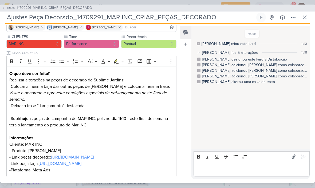
click at [169, 77] on p "Realizar alterações na peças de decorado de Sublime Jardins:" at bounding box center [91, 80] width 164 height 6
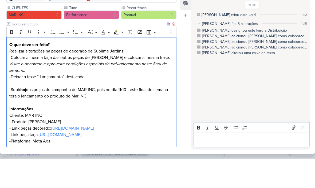
click at [163, 83] on p "-Colocar a mesma tarja das outras peças de Sublime e colocar a mesma frase:" at bounding box center [91, 86] width 164 height 6
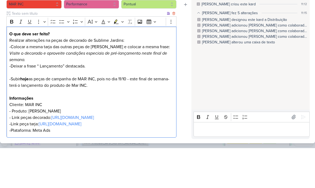
click at [52, 83] on p "-Colocar a mesma tarja das outras peças de Sublime e colocar a mesma frase:" at bounding box center [91, 86] width 164 height 6
click at [139, 83] on p "-Colocar a mesma tarja vermelha das outras peças de Sublime e colocar a mesma f…" at bounding box center [91, 86] width 164 height 6
click at [140, 83] on p "-Colocar a mesma tarja vermelha das outras peças de Sublime e colocar a mesma f…" at bounding box center [91, 86] width 164 height 6
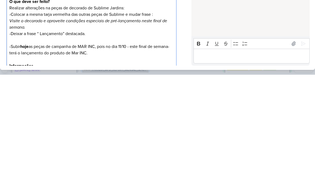
scroll to position [0, 0]
click at [225, 27] on div "HOJE Isabella criou este kard 11:12 Isabella fez 5 alterações 11:15 Isabella de…" at bounding box center [251, 88] width 118 height 123
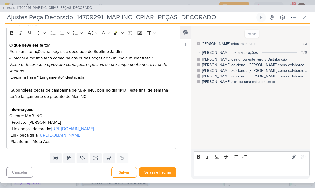
scroll to position [88, 0]
click at [161, 172] on button "Salvar e Fechar" at bounding box center [157, 172] width 37 height 10
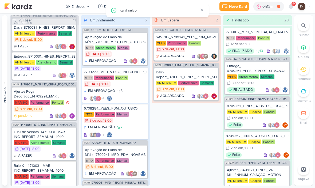
click at [290, 7] on icon at bounding box center [291, 6] width 4 height 5
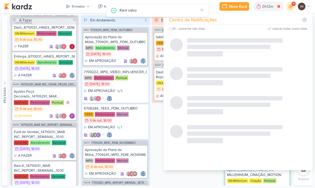
scroll to position [262, 0]
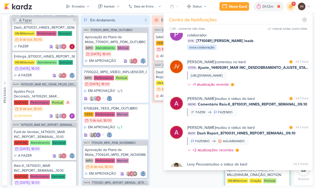
click at [84, 5] on div "Enviados" at bounding box center [78, 6] width 13 height 5
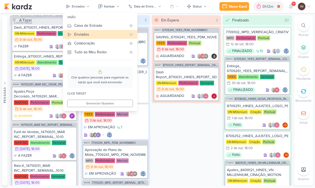
click at [41, 92] on div "Ajustes Peça Decorado_14709291_MAR INC_CRIAR_PEÇAS_DECORADO" at bounding box center [44, 94] width 61 height 10
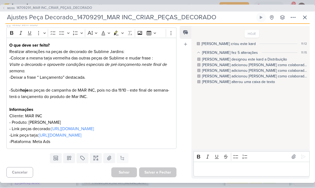
click at [94, 126] on link "https://drive.google.com/drive/folders/1eDq4T-8cZA-auLuUBK3n7Dwz62TxHb9x?usp=sh…" at bounding box center [72, 128] width 43 height 5
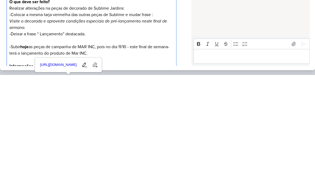
scroll to position [7, 0]
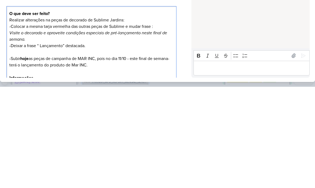
click at [153, 124] on p "-Colocar a mesma tarja vermelha das outras peças de Sublime e mudar frase :" at bounding box center [91, 127] width 164 height 6
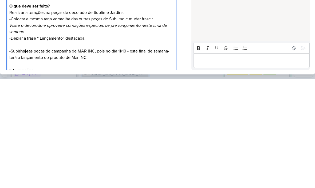
click at [152, 124] on p "-Colocar a mesma tarja vermelha das outras peças de Sublime e mudar frase :" at bounding box center [91, 127] width 164 height 6
click at [151, 124] on p "-Colocar a mesma tarja vermelha das outras peças de Sublime e mudar frase :" at bounding box center [91, 127] width 164 height 6
click at [153, 124] on p "-Colocar a mesma tarja vermelha das outras peças de Sublime e mudar frase :" at bounding box center [91, 127] width 164 height 6
click at [152, 124] on p "-Colocar a mesma tarja vermelha das outras peças de Sublime e mudar frase :" at bounding box center [91, 127] width 164 height 6
click at [151, 131] on icon "Visite o decorado e aproveite condições especiais de pré-lançamento neste final…" at bounding box center [88, 137] width 158 height 12
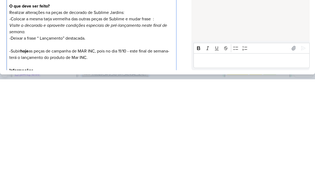
click at [154, 124] on p "-Colocar a mesma tarja vermelha das outras peças de Sublime e mudar frase :" at bounding box center [91, 127] width 164 height 6
click at [153, 124] on p "-Colocar a mesma tarja vermelha das outras peças de Sublime e mudar frase :" at bounding box center [91, 127] width 164 height 6
click at [154, 124] on p "-Colocar a mesma tarja vermelha das outras peças de Sublime e mudar frase :" at bounding box center [91, 127] width 164 height 6
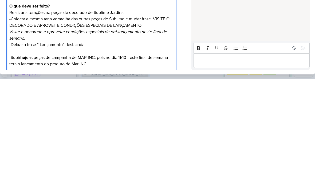
click at [159, 124] on p "-Colocar a mesma tarja vermelha das outras peças de Sublime e mudar frase VISIT…" at bounding box center [91, 130] width 164 height 13
click at [160, 124] on p "-Colocar a mesma tarja vermelha das outras peças de Sublime e mudar frase VISIT…" at bounding box center [91, 130] width 164 height 13
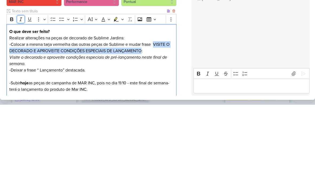
click at [24, 98] on button "Italic" at bounding box center [21, 102] width 8 height 8
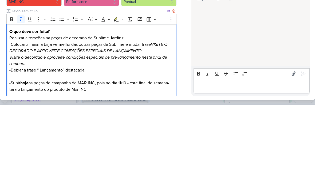
click at [158, 124] on p "-Colocar a mesma tarja vermelha das outras peças de Sublime e mudar frase VISIT…" at bounding box center [91, 130] width 164 height 13
click at [156, 138] on icon "Visite o decorado e aproveite condições especiais de pré-lançamento neste final…" at bounding box center [88, 144] width 158 height 12
click at [146, 124] on p "-Colocar a mesma tarja vermelha das outras peças de Sublime e mudar frase VISIT…" at bounding box center [91, 130] width 164 height 13
click at [158, 125] on icon "VISITE O DECORADO E APROVEITE CONDIÇÕES ESPECIAIS DE LANÇAMENTO" at bounding box center [88, 131] width 158 height 12
click at [165, 131] on p "VISITE O DECORADO E APROVEITE CONDIÇÕES ESPECIAIS DE LANÇAMENTO" at bounding box center [91, 134] width 164 height 6
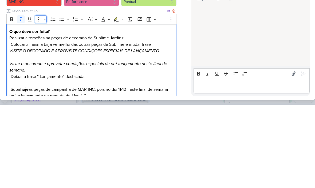
click at [44, 98] on button "More" at bounding box center [41, 102] width 12 height 8
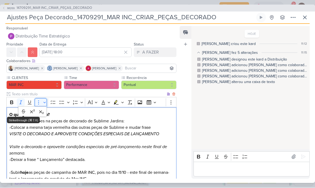
click at [40, 100] on icon "Editor toolbar" at bounding box center [38, 102] width 5 height 5
click at [96, 142] on p "Editor editing area: main" at bounding box center [91, 140] width 164 height 6
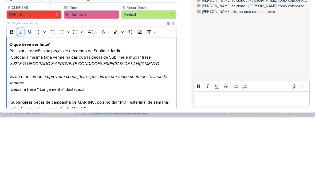
click at [19, 100] on icon "Editor toolbar" at bounding box center [20, 102] width 5 height 5
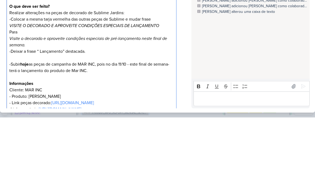
scroll to position [38, 0]
click at [64, 131] on p "-Subir hoje as peças de campanha de MAR INC, pois no dia 11/10 - este final de …" at bounding box center [91, 137] width 164 height 13
click at [13, 119] on p "- Deixar a frase “ Lançamento” destacada." at bounding box center [91, 122] width 164 height 6
click at [39, 119] on p "- Deixar a frase “ Lançamento” destacada." at bounding box center [91, 122] width 164 height 6
click at [97, 106] on p "Visite o decorado e aproveite condições especiais de pré-lançamento neste final…" at bounding box center [91, 112] width 164 height 13
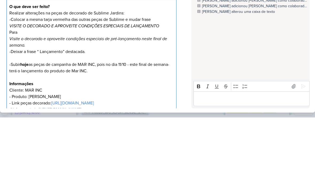
click at [102, 119] on p "- Deixar a frase “ Lançamento” destacada." at bounding box center [91, 122] width 164 height 6
click at [176, 69] on div "O que deve ser feito? Realizar alterações na peças de decorado de Sublime Jardi…" at bounding box center [91, 131] width 170 height 124
click at [198, 53] on div "HOJE Isabella criou este kard 11:12 Isabella fez 5 alterações 11:15 Isabella de…" at bounding box center [251, 88] width 118 height 123
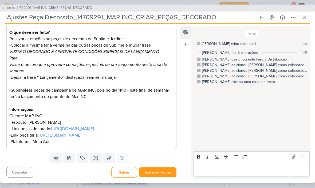
scroll to position [101, 0]
click at [165, 172] on button "Salvar e Fechar" at bounding box center [157, 172] width 37 height 10
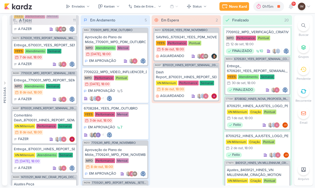
scroll to position [77, 0]
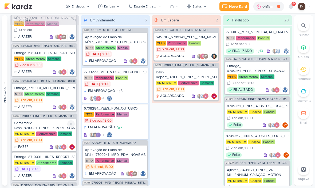
click at [51, 124] on div "Comentário Dash_8710031_HINES_REPORT_SEMANAL_09.10" at bounding box center [44, 126] width 61 height 10
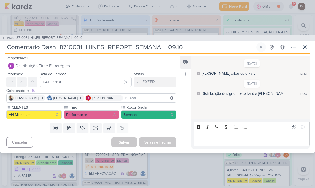
scroll to position [0, 0]
click at [7, 39] on span "IM287" at bounding box center [10, 38] width 9 height 4
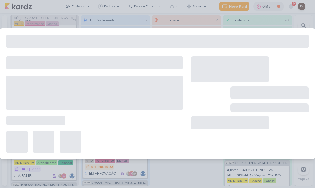
type input "8710031_HINES_REPORT_SEMANAL_09.10"
type input "9 de outubro de 2025 às 18:00"
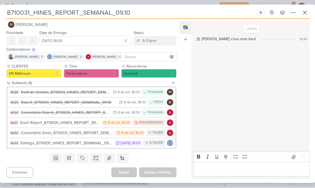
scroll to position [7, 0]
click at [80, 124] on div "Dash Report_8710031_HINES_REPORT_SEMANAL_09.10" at bounding box center [59, 123] width 79 height 6
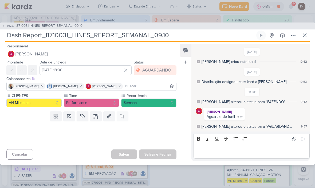
click at [216, 151] on p "Editor editing area: main" at bounding box center [251, 151] width 111 height 6
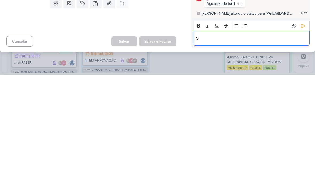
scroll to position [0, 0]
click at [301, 136] on icon at bounding box center [303, 138] width 5 height 5
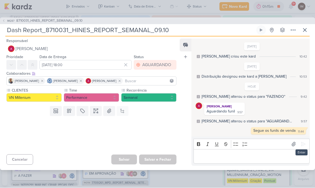
click at [293, 144] on icon at bounding box center [293, 143] width 5 height 5
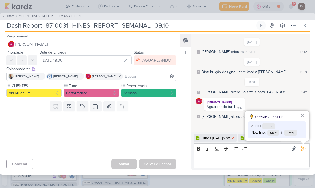
click at [303, 150] on icon at bounding box center [303, 148] width 5 height 5
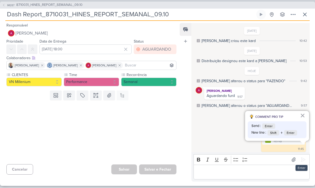
scroll to position [2, 0]
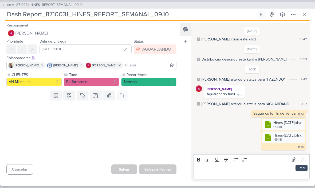
click at [6, 4] on button "IM287 8710031_HINES_REPORT_SEMANAL_09.10" at bounding box center [42, 5] width 80 height 5
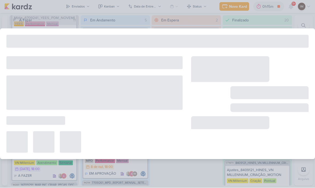
type input "8710031_HINES_REPORT_SEMANAL_09.10"
type input "9 de outubro de 2025 às 18:00"
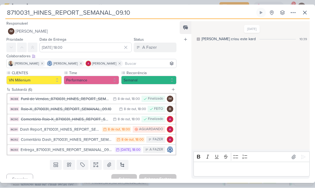
click at [307, 11] on icon at bounding box center [305, 13] width 6 height 6
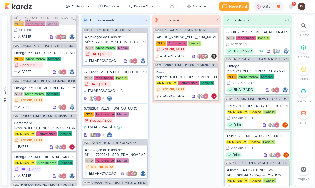
click at [291, 8] on icon at bounding box center [291, 6] width 4 height 5
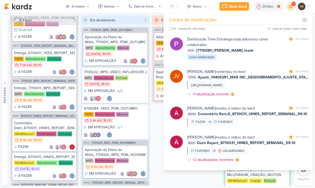
click at [293, 10] on div at bounding box center [292, 7] width 14 height 14
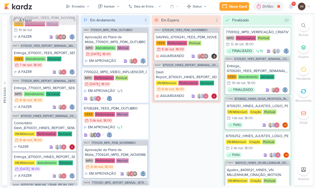
click at [294, 6] on div at bounding box center [291, 7] width 10 height 10
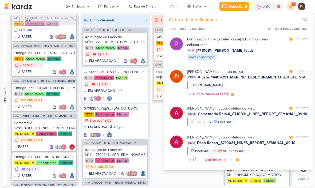
click at [160, 119] on div "Em Espera 2 IM213 6709241_YEES_PDM_NOVEMBRO SAVING_6709241_YEES_PDM_NOVEMBRO YE…" at bounding box center [186, 100] width 69 height 170
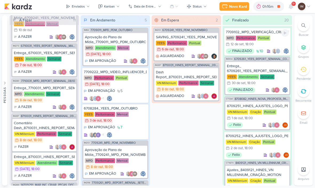
click at [280, 44] on div "MPD Performance Pontual 12/9 12 de set , 18:00" at bounding box center [257, 42] width 63 height 12
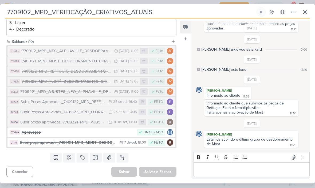
scroll to position [138, 0]
click at [17, 8] on input "7709102_MPD_VERIFICAÇÃO_CRIATIVOS_ATUAIS" at bounding box center [130, 12] width 250 height 10
click at [15, 8] on input "7709102_MPD_VERIFICAÇÃO_CRIATIVOS_ATUAIS" at bounding box center [130, 12] width 250 height 10
click at [14, 9] on input "7709102_MPD_VERIFICAÇÃO_CRIATIVOS_ATUAIS" at bounding box center [130, 12] width 250 height 10
click at [15, 11] on input "7709102_MPD_VERIFICAÇÃO_CRIATIVOS_ATUAIS" at bounding box center [130, 12] width 250 height 10
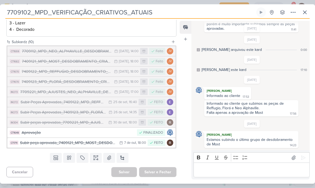
scroll to position [352, 0]
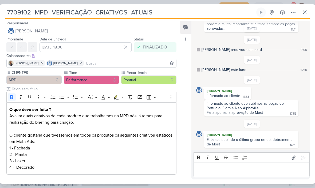
click at [306, 13] on icon at bounding box center [304, 12] width 3 height 3
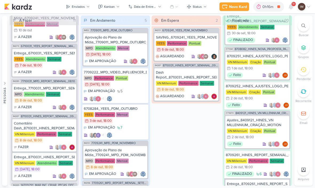
scroll to position [51, 0]
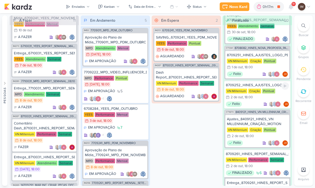
click at [254, 101] on div "8709252_HINES_AJUSTES_LOGO_PEÇAS_CARROSSEL VN Millenium Criação Pontual 2/10 2 …" at bounding box center [257, 94] width 66 height 28
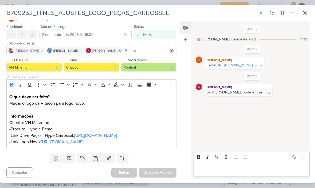
scroll to position [26, 0]
click at [16, 12] on input "8709252_HINES_AJUSTES_LOGO_PEÇAS_CARROSSEL" at bounding box center [130, 13] width 250 height 10
click at [16, 10] on input "8709252_HINES_AJUSTES_LOGO_PEÇAS_CARROSSEL" at bounding box center [130, 13] width 250 height 10
click at [14, 7] on div "8709252_HINES_AJUSTES_LOGO_PEÇAS_CARROSSEL Criado por mim" at bounding box center [157, 94] width 315 height 178
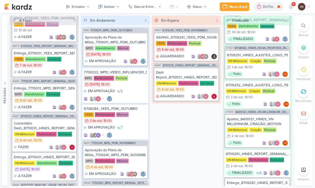
click at [14, 9] on img at bounding box center [18, 6] width 28 height 6
click at [15, 15] on div "A Fazer 11" at bounding box center [44, 20] width 69 height 10
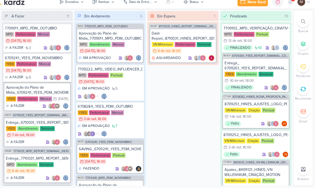
scroll to position [5, 8]
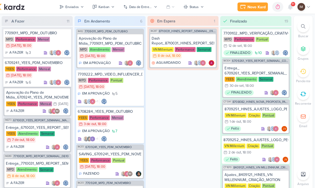
click at [275, 10] on div at bounding box center [278, 6] width 7 height 9
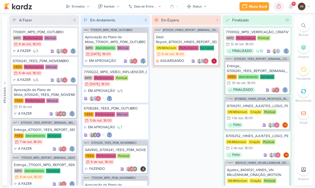
scroll to position [0, 0]
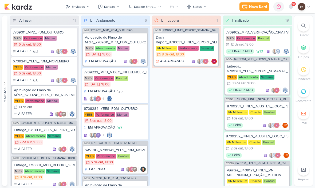
click at [277, 6] on icon at bounding box center [278, 6] width 5 height 5
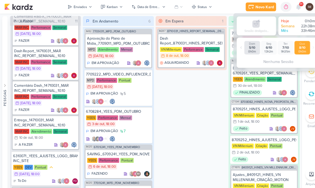
click at [88, 10] on button "Enviados" at bounding box center [78, 6] width 30 height 9
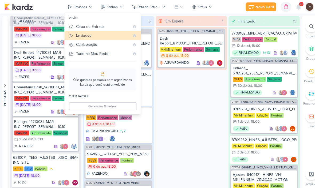
scroll to position [392, 0]
click at [87, 26] on div "Caixa de Entrada" at bounding box center [100, 26] width 52 height 6
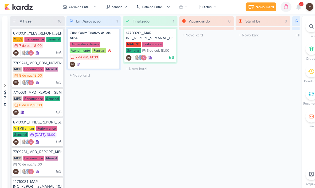
scroll to position [0, 0]
click at [77, 9] on div "Caixa de Entrada" at bounding box center [78, 6] width 22 height 5
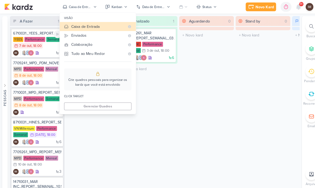
click at [48, 50] on div "6 IM" at bounding box center [36, 51] width 47 height 5
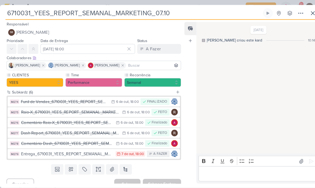
click at [301, 12] on button at bounding box center [305, 13] width 10 height 10
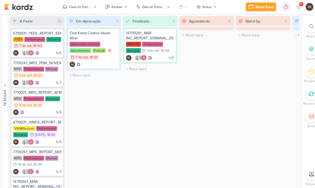
click at [91, 8] on button "Caixa de Entrada" at bounding box center [78, 6] width 40 height 9
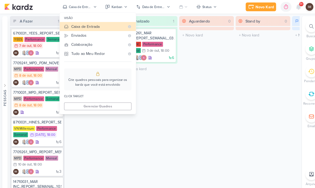
click at [104, 36] on div "Enviados" at bounding box center [95, 35] width 52 height 6
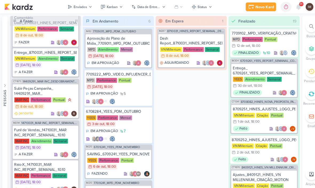
scroll to position [215, 0]
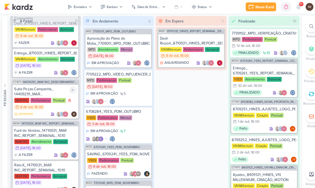
click at [61, 88] on div "Subir Peças Campanha_ 14409291_MAR INC_DESDOBRAMENTO_AJUSTE_STATUS_PRODUTO" at bounding box center [44, 89] width 61 height 10
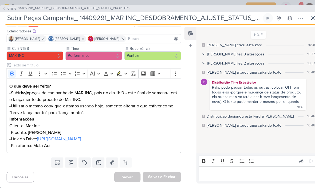
scroll to position [37, 0]
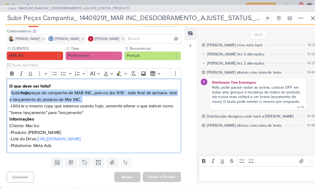
copy p "Subir hoje peças de campanha de MAR INC, pois no dia 11/10 - este final de sema…"
click at [101, 102] on p "-Utilizar o mesmo copy que estamos usando hoje, somente alterar o que estiver c…" at bounding box center [91, 106] width 164 height 13
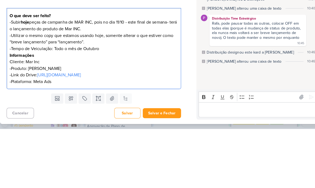
scroll to position [44, 0]
click at [182, 49] on div "Feed Atrelar email Solte o email para atrelar ao kard" at bounding box center [186, 102] width 12 height 152
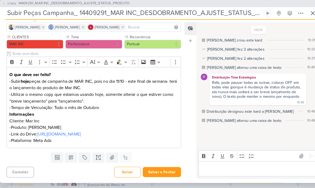
click at [159, 169] on button "Salvar e Fechar" at bounding box center [157, 172] width 37 height 10
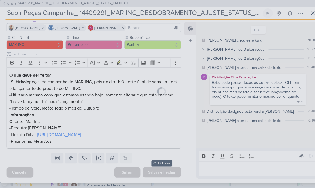
scroll to position [43, 0]
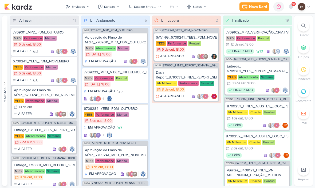
click at [79, 3] on button "Enviados" at bounding box center [78, 6] width 30 height 9
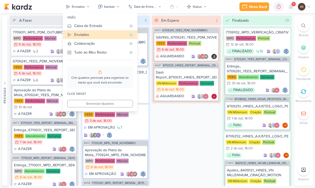
click at [295, 10] on div at bounding box center [291, 7] width 10 height 10
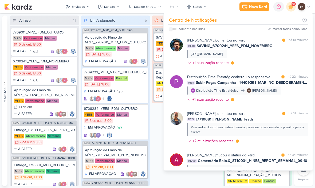
click at [293, 6] on icon at bounding box center [291, 6] width 6 height 6
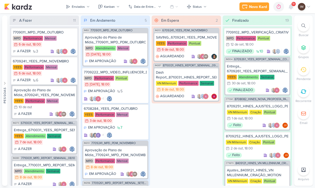
click at [305, 26] on icon at bounding box center [304, 26] width 4 height 4
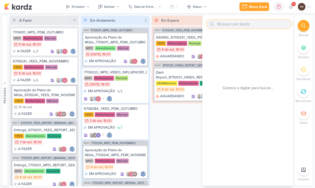
click at [280, 25] on input "text" at bounding box center [249, 24] width 85 height 9
click at [240, 22] on input "text" at bounding box center [249, 24] width 85 height 9
paste input "14709291_MAR INC_CRIAR_PEÇAS_DECORADO"
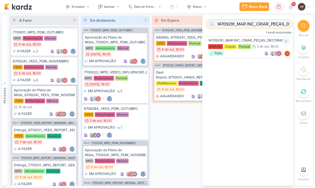
type input "14709291_MAR INC_CRIAR_PEÇAS_DECORADO"
click at [254, 50] on div "14709291_MAR INC_CRIAR_PEÇAS_DECORADO MAR INC Criação Pontual 3/10 3 de out , 1…" at bounding box center [249, 47] width 85 height 22
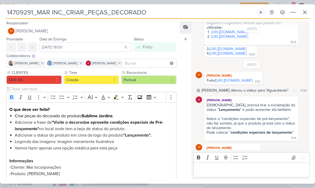
scroll to position [81, 0]
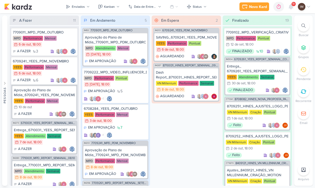
scroll to position [5, 0]
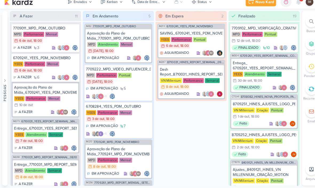
click at [82, 6] on button "Enviados" at bounding box center [78, 6] width 30 height 9
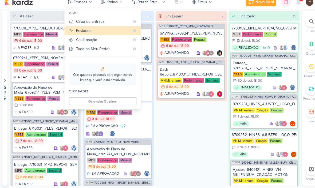
click at [196, 115] on div "Em Espera 2 IM213 6709241_YEES_PDM_NOVEMBRO SAVING_6709241_YEES_PDM_NOVEMBRO [G…" at bounding box center [186, 100] width 69 height 170
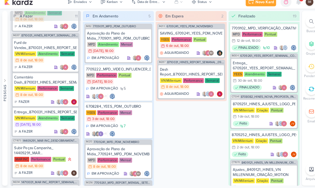
scroll to position [153, 0]
click at [54, 147] on div "Subir Peças Campanha_ 14409291_MAR INC_DESDOBRAMENTO_AJUSTE_STATUS_PRODUTO" at bounding box center [44, 152] width 61 height 10
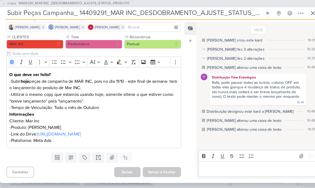
scroll to position [44, 0]
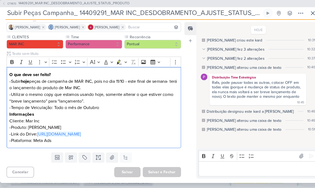
copy p "https://drive.google.com/drive/folders/1wOLvhMdu3rNKeXt9esSojBA925kWxAjp"
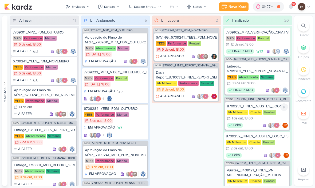
click at [251, 125] on div "Feito JV" at bounding box center [257, 124] width 61 height 5
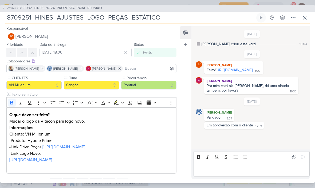
click at [10, 19] on input "8709251_HINES_AJUSTES_LOGO_PEÇAS_ESTÁTICO" at bounding box center [130, 18] width 250 height 10
click at [9, 17] on input "8709251_HINES_AJUSTES_LOGO_PEÇAS_ESTÁTICO" at bounding box center [130, 18] width 250 height 10
click at [9, 16] on input "8709251_HINES_AJUSTES_LOGO_PEÇAS_ESTÁTICO" at bounding box center [130, 18] width 250 height 10
click at [57, 21] on input "8709251_HINES_AJUSTES_LOGO_PEÇAS_ESTÁTICO" at bounding box center [130, 18] width 250 height 10
click at [56, 18] on input "8709251_HINES_AJUSTES_LOGO_PEÇAS_ESTÁTICO" at bounding box center [130, 18] width 250 height 10
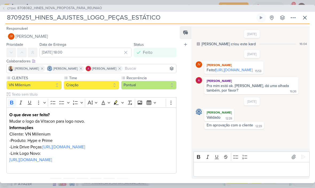
click at [54, 17] on input "8709251_HINES_AJUSTES_LOGO_PEÇAS_ESTÁTICO" at bounding box center [130, 18] width 250 height 10
click at [303, 14] on button at bounding box center [305, 18] width 10 height 10
